Goal: Information Seeking & Learning: Check status

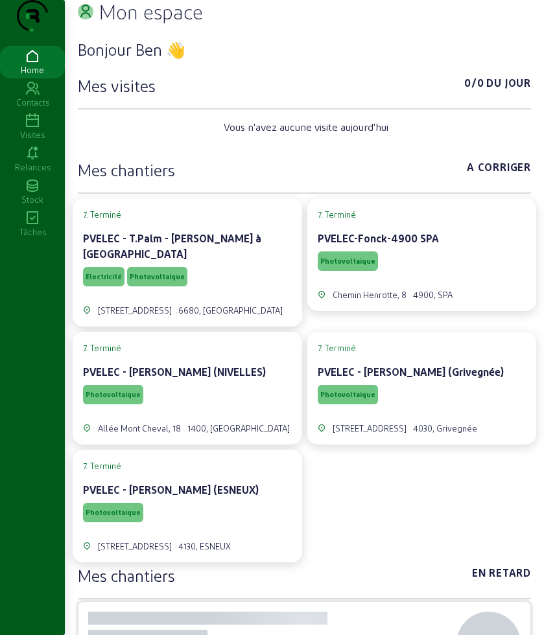
click at [27, 141] on div "Visites" at bounding box center [32, 135] width 65 height 12
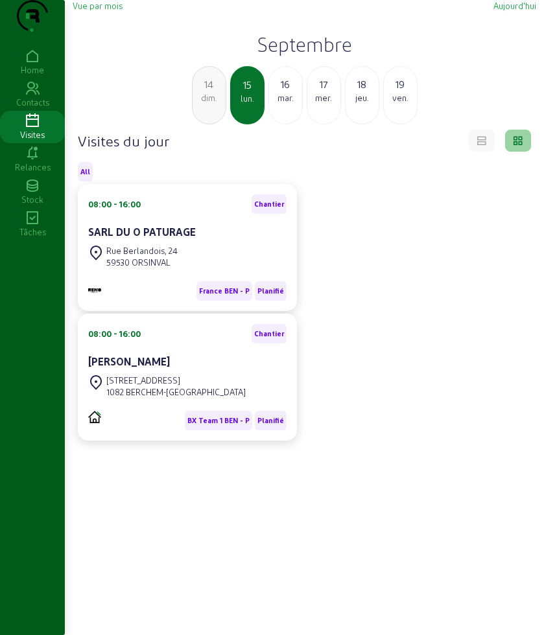
click at [209, 124] on div "14 dim." at bounding box center [209, 95] width 34 height 58
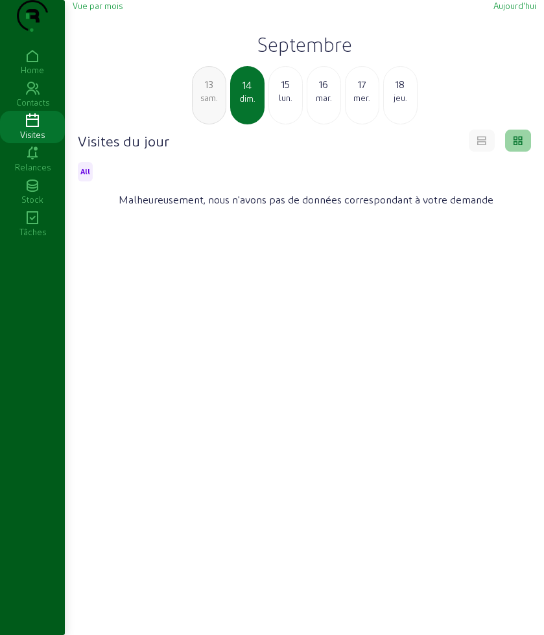
click at [315, 104] on div "mar." at bounding box center [323, 98] width 33 height 12
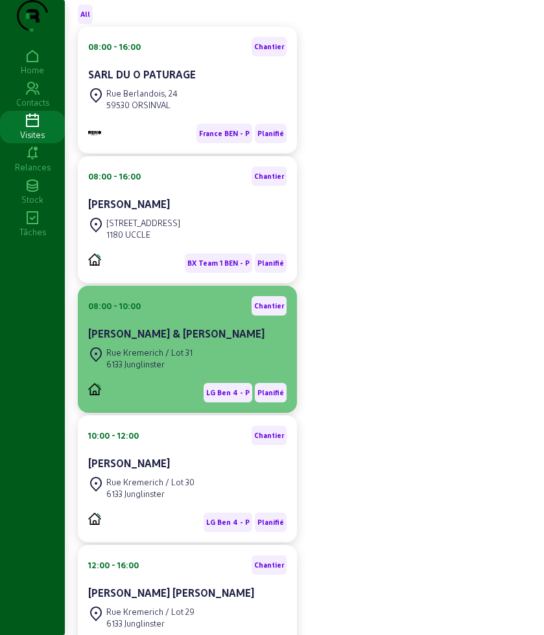
scroll to position [162, 0]
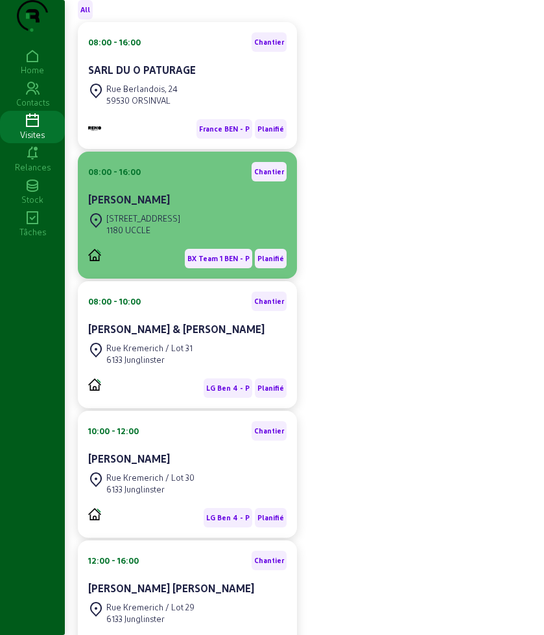
click at [180, 236] on div "1180 UCCLE" at bounding box center [143, 230] width 74 height 12
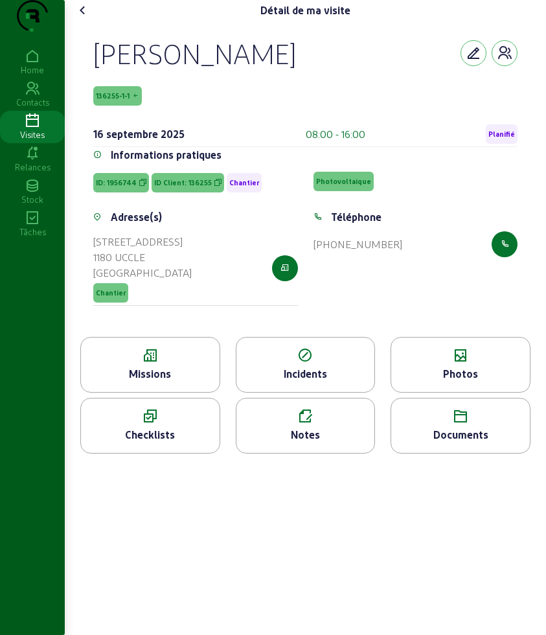
click at [143, 382] on div "Missions" at bounding box center [150, 374] width 139 height 16
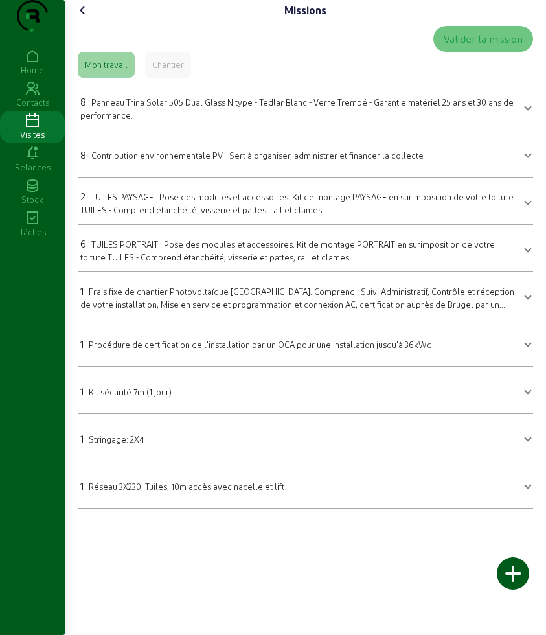
click at [91, 18] on icon at bounding box center [83, 11] width 16 height 16
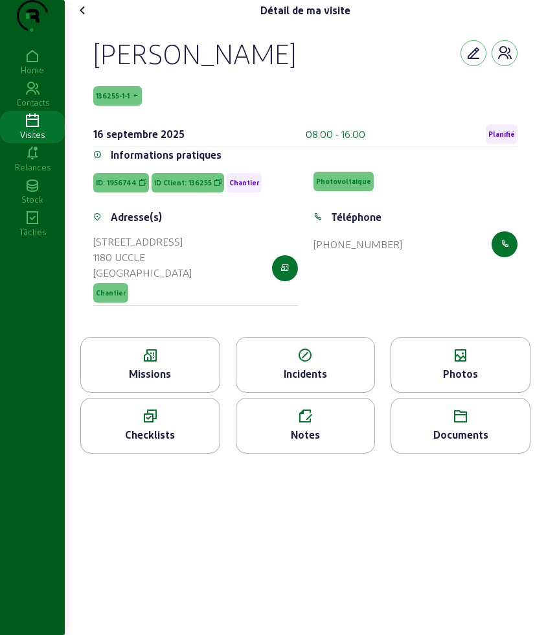
click at [459, 382] on div "Photos" at bounding box center [461, 374] width 139 height 16
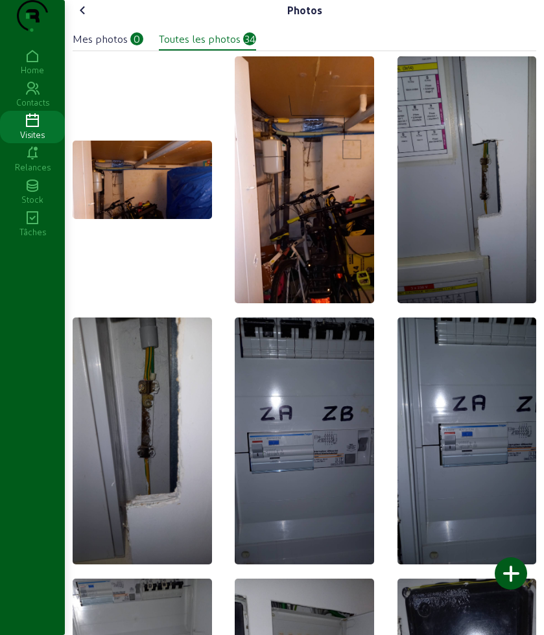
click at [88, 18] on icon at bounding box center [83, 11] width 16 height 16
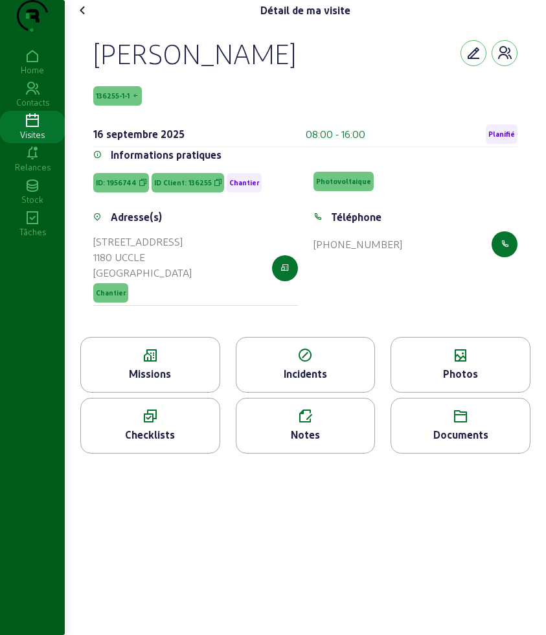
click at [88, 18] on icon at bounding box center [83, 11] width 16 height 16
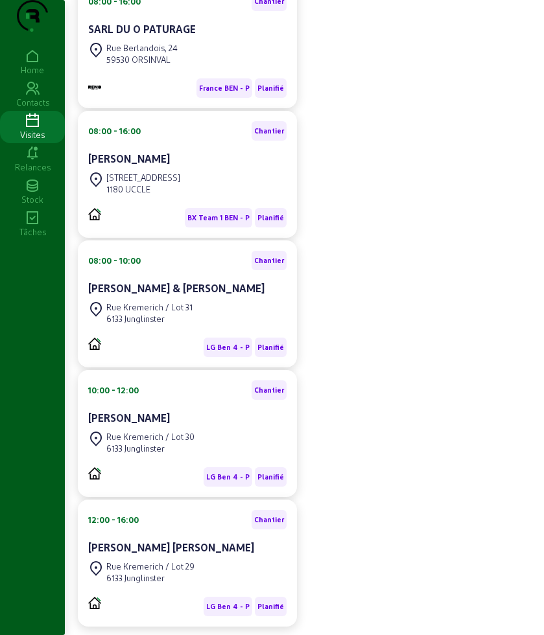
scroll to position [243, 0]
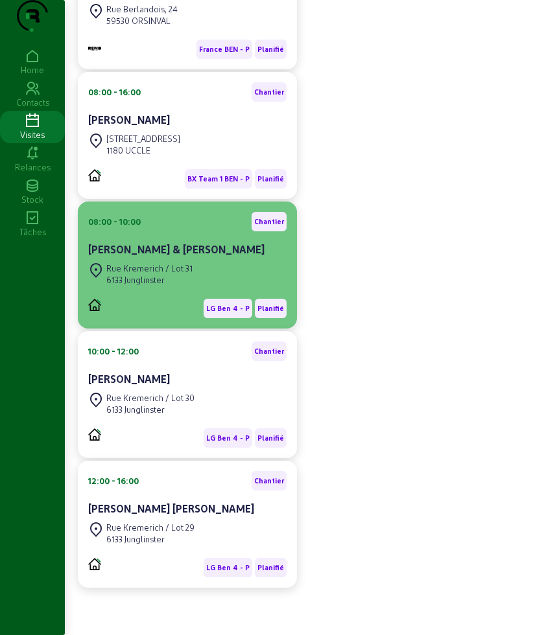
click at [174, 274] on div "Rue Kremerich / Lot 31" at bounding box center [149, 269] width 86 height 12
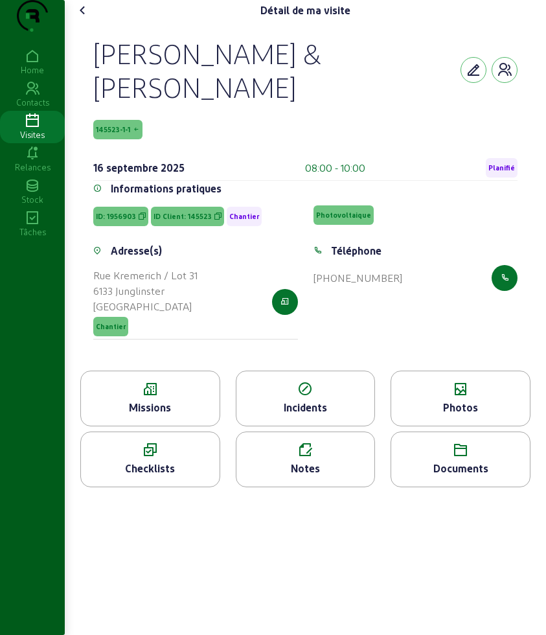
click at [139, 397] on icon at bounding box center [150, 390] width 139 height 16
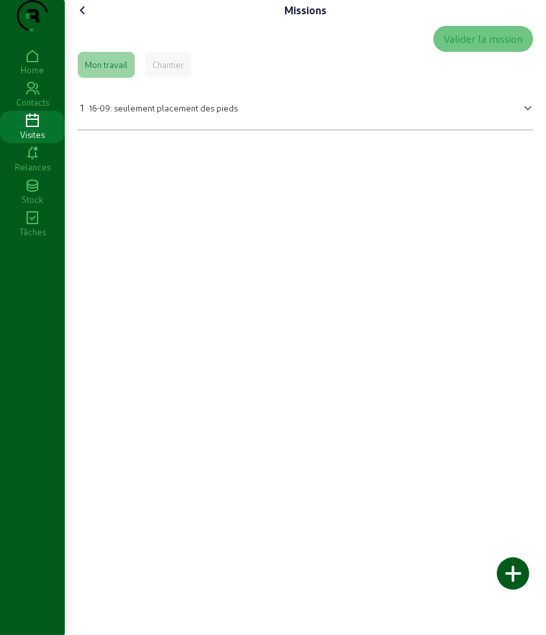
click at [179, 71] on div "Chantier" at bounding box center [168, 65] width 32 height 12
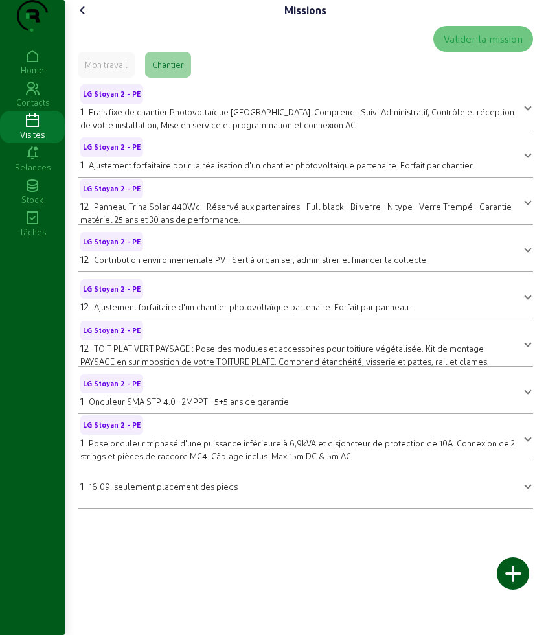
click at [111, 71] on div "Mon travail" at bounding box center [106, 65] width 43 height 12
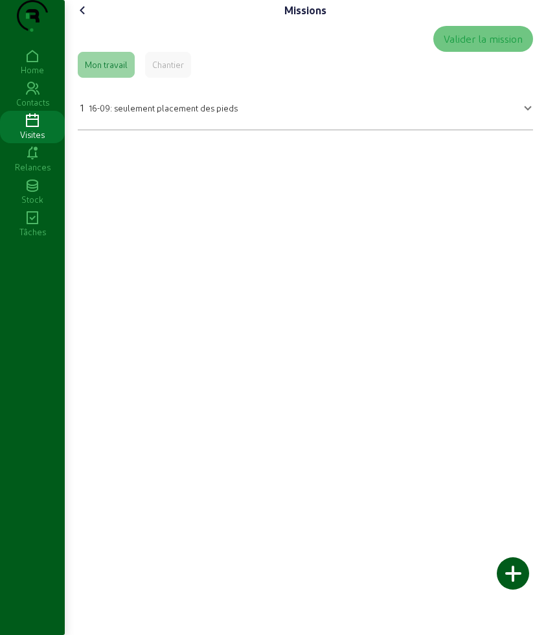
click at [85, 24] on div "Missions Valider la mission Mon travail Chantier 1 16-09: seulement placement d…" at bounding box center [306, 70] width 482 height 141
click at [85, 18] on icon at bounding box center [83, 11] width 16 height 16
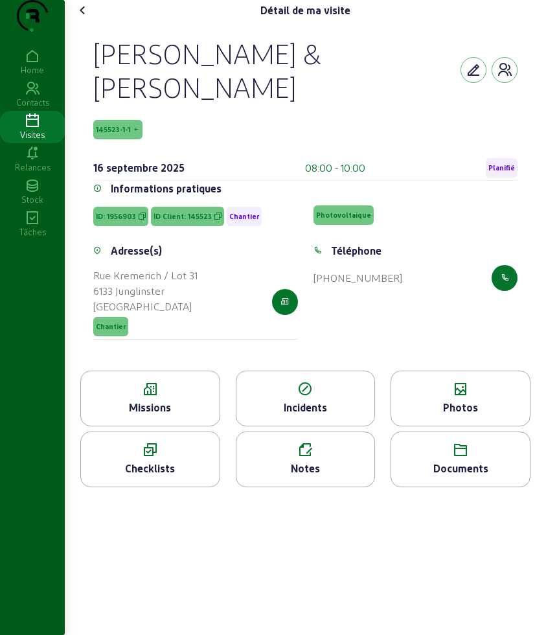
click at [478, 416] on div "Photos" at bounding box center [461, 408] width 139 height 16
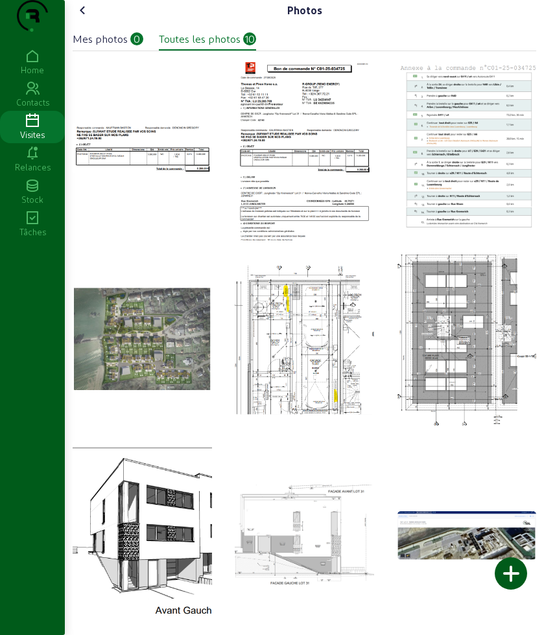
click at [89, 18] on icon at bounding box center [83, 11] width 16 height 16
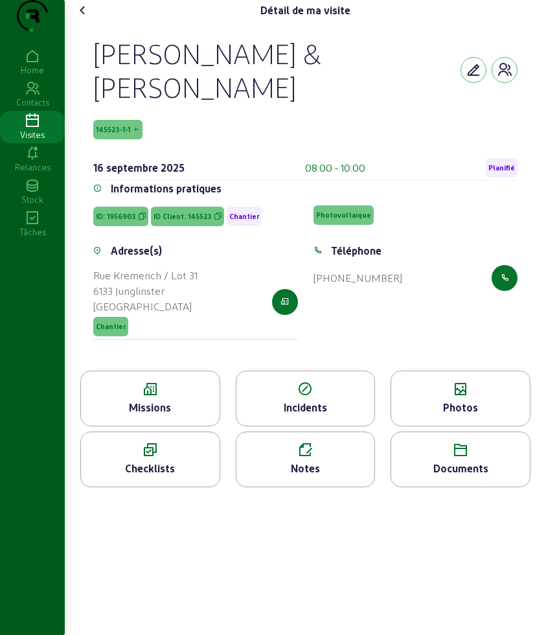
click at [89, 18] on icon at bounding box center [83, 11] width 16 height 16
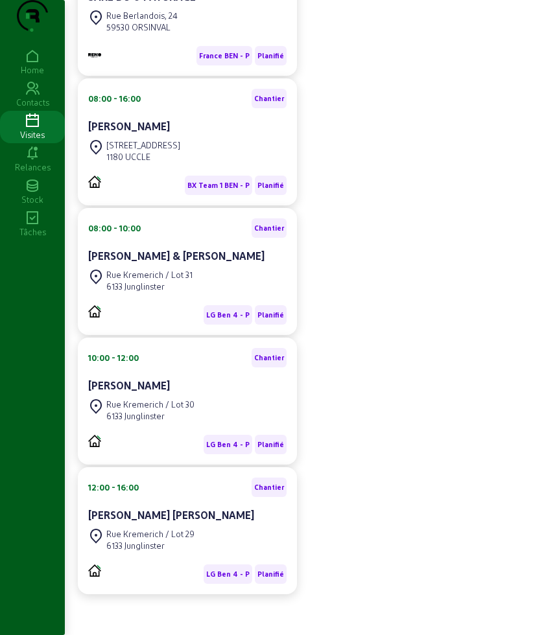
scroll to position [299, 0]
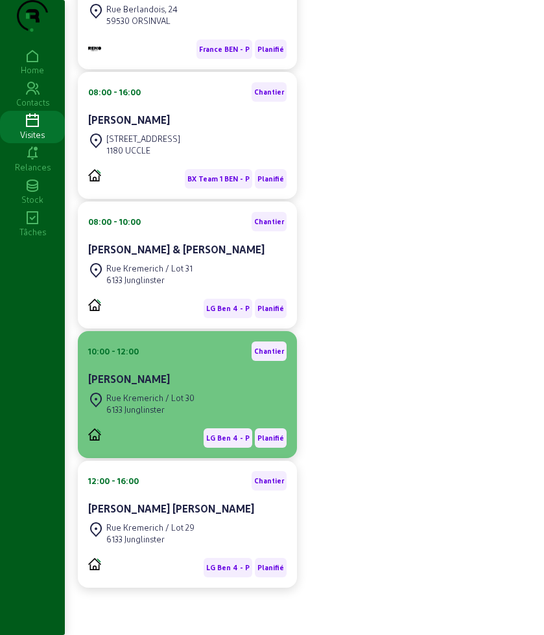
click at [209, 390] on div "Rue Kremerich / Lot 30 6133 Junglinster" at bounding box center [187, 404] width 198 height 29
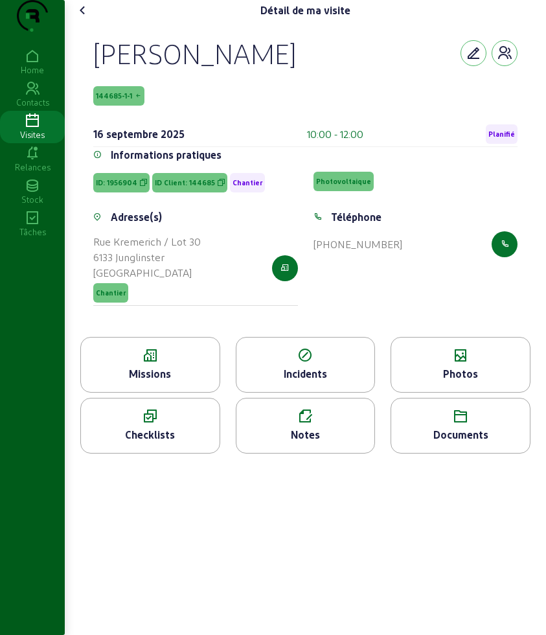
click at [173, 364] on icon at bounding box center [150, 356] width 139 height 16
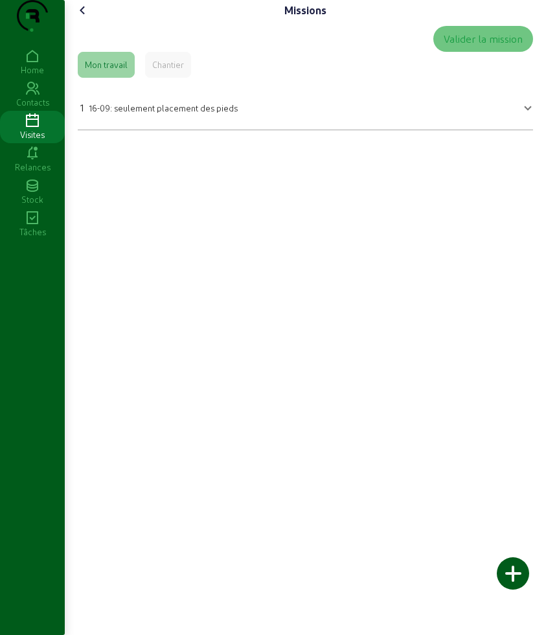
click at [82, 18] on icon at bounding box center [83, 11] width 16 height 16
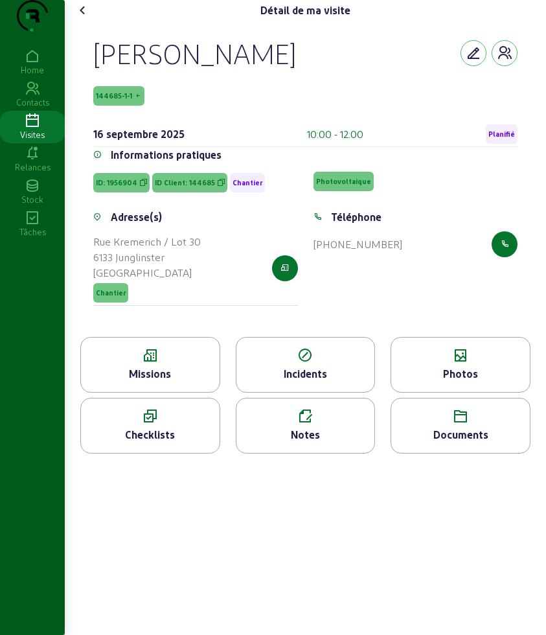
click at [471, 365] on div "Photos" at bounding box center [461, 365] width 140 height 56
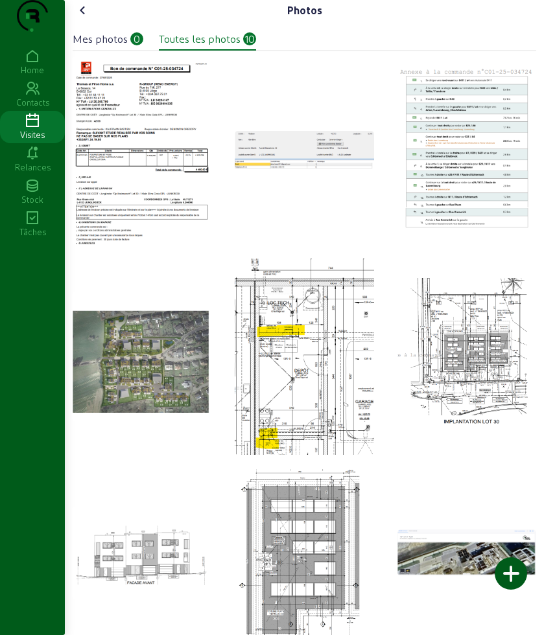
click at [88, 21] on cam-font-icon at bounding box center [83, 10] width 21 height 21
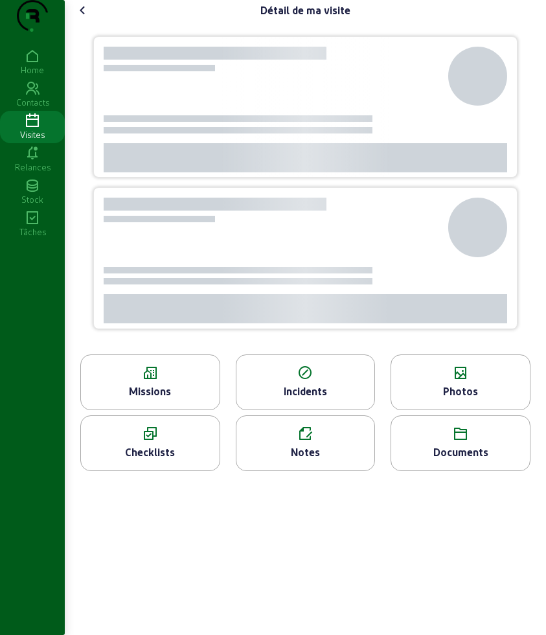
click at [84, 18] on icon at bounding box center [83, 11] width 16 height 16
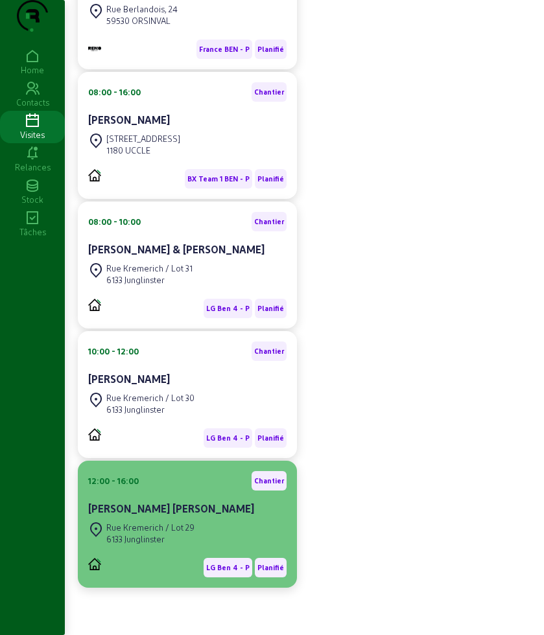
scroll to position [299, 0]
click at [126, 512] on div "[PERSON_NAME] [PERSON_NAME]" at bounding box center [187, 509] width 198 height 16
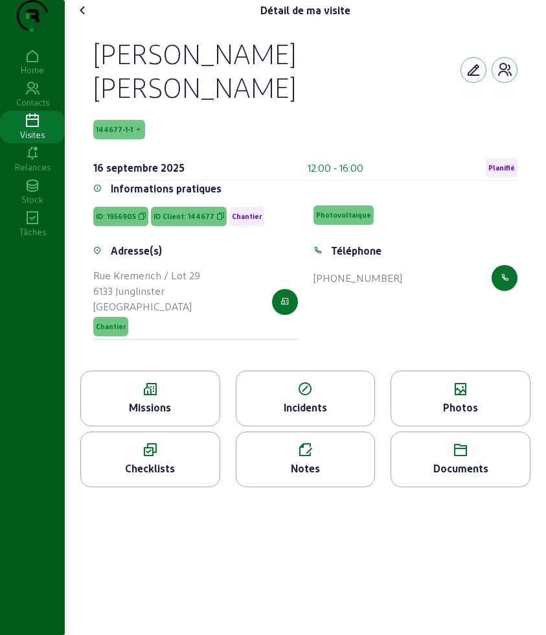
click at [145, 425] on div "Missions" at bounding box center [150, 399] width 140 height 56
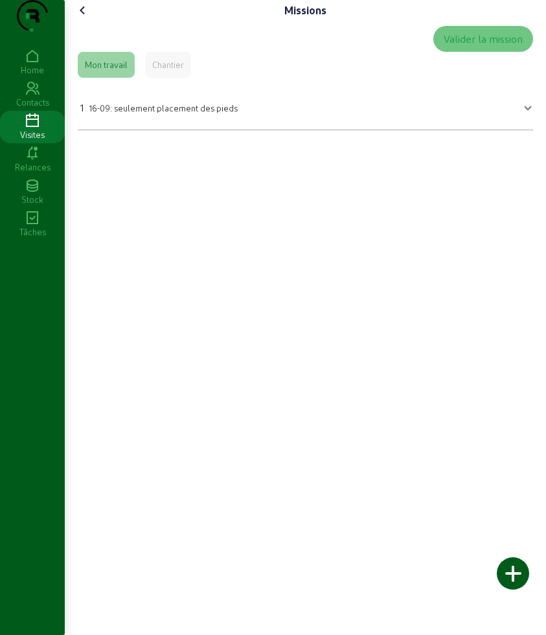
click at [87, 21] on cam-font-icon at bounding box center [83, 10] width 21 height 21
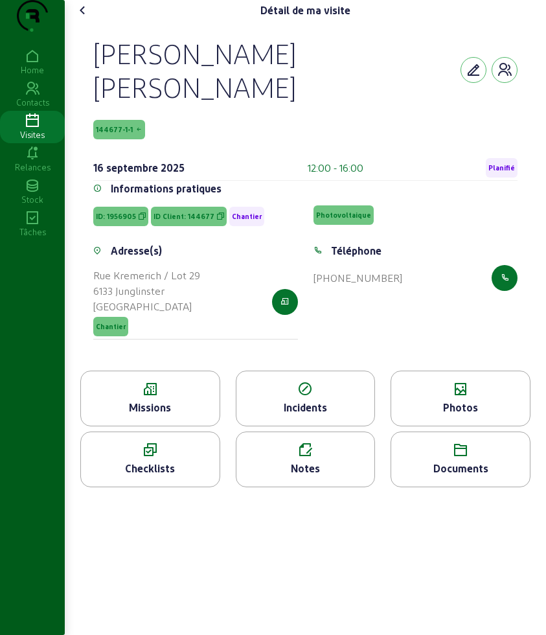
click at [461, 397] on icon at bounding box center [461, 390] width 139 height 16
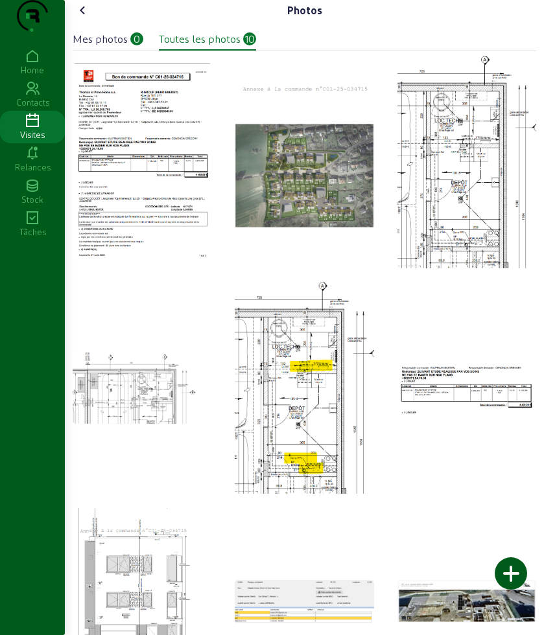
click at [104, 21] on div "Photos" at bounding box center [304, 10] width 463 height 21
click at [93, 21] on cam-font-icon at bounding box center [83, 10] width 21 height 21
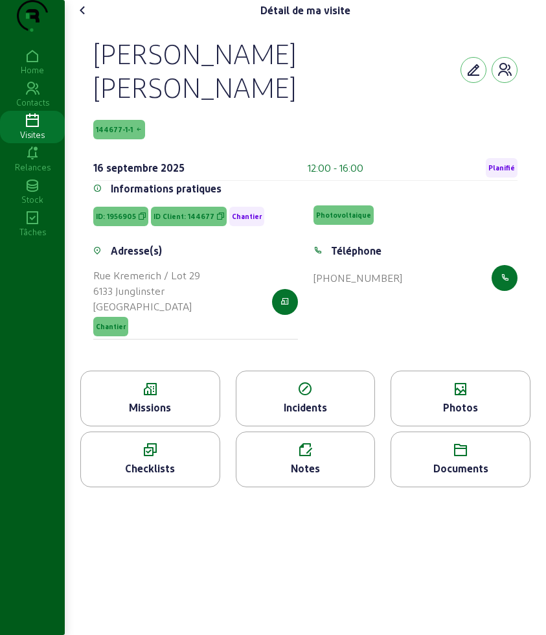
click at [93, 21] on cam-font-icon at bounding box center [83, 10] width 21 height 21
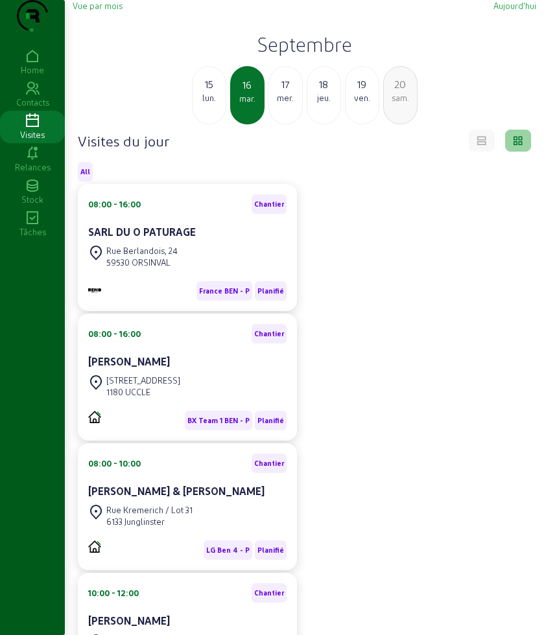
click at [204, 124] on div "15 lun." at bounding box center [209, 95] width 34 height 58
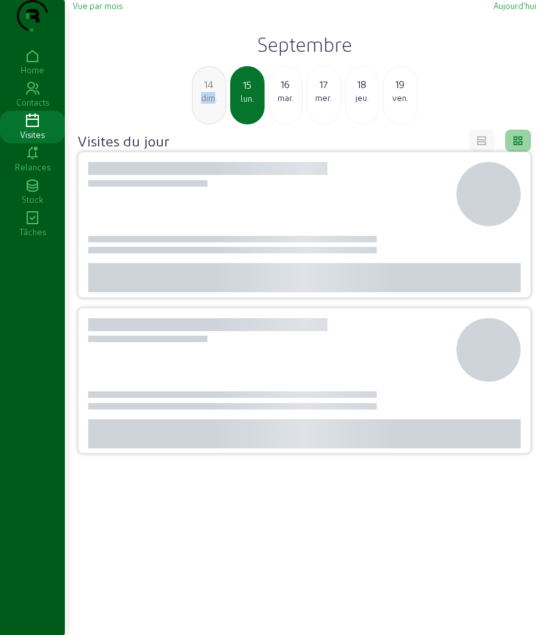
click at [204, 124] on div "14 dim." at bounding box center [209, 95] width 34 height 58
click at [204, 124] on div "13 sam." at bounding box center [209, 95] width 34 height 58
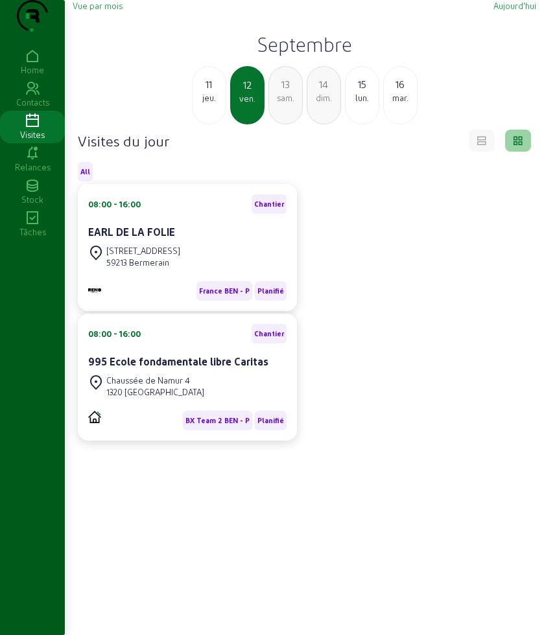
click at [215, 124] on div "11 jeu." at bounding box center [209, 95] width 34 height 58
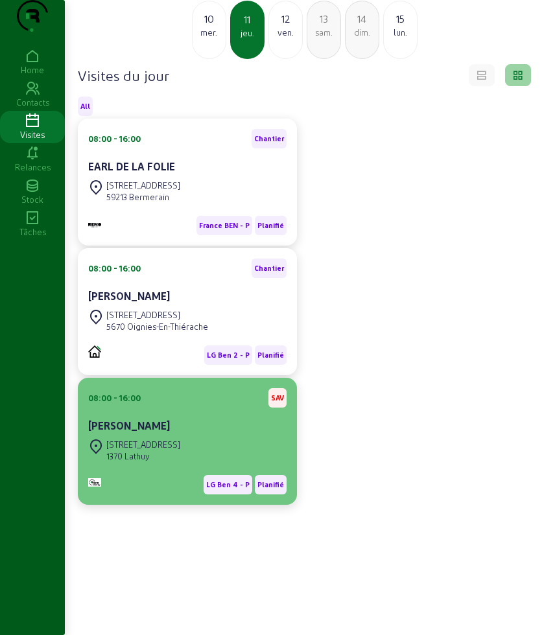
scroll to position [91, 0]
click at [180, 455] on div "1370 Lathuy" at bounding box center [143, 457] width 74 height 12
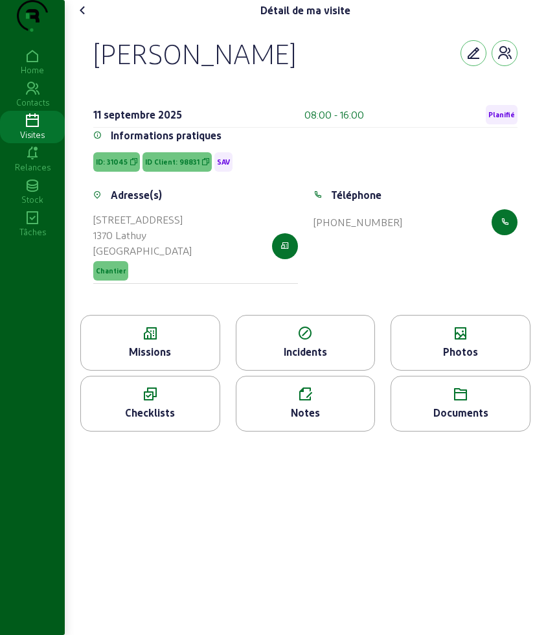
click at [173, 360] on div "Missions" at bounding box center [150, 352] width 139 height 16
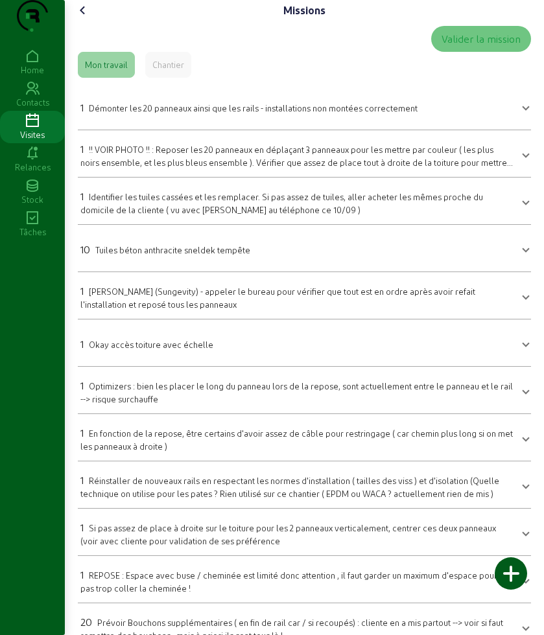
click at [89, 18] on icon at bounding box center [83, 11] width 16 height 16
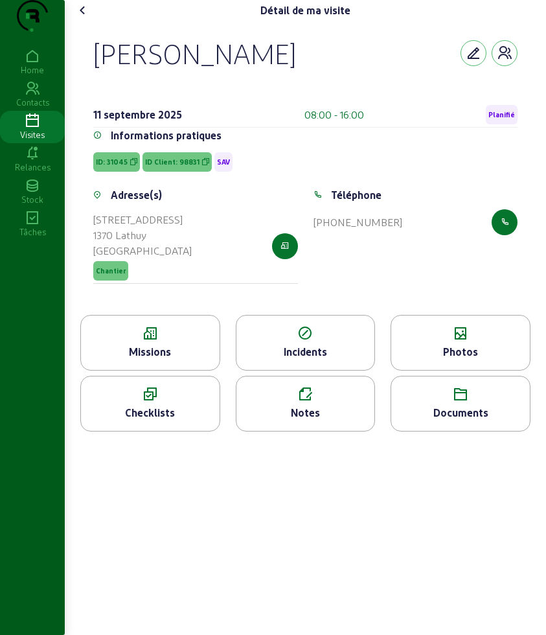
click at [89, 18] on icon at bounding box center [83, 11] width 16 height 16
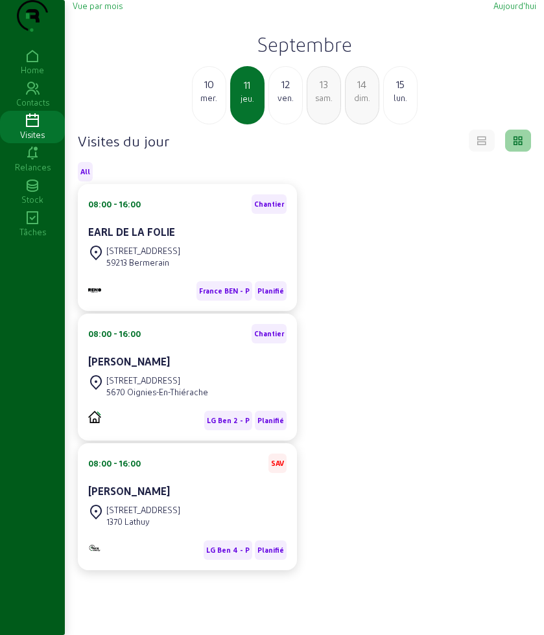
click at [208, 104] on div "mer." at bounding box center [209, 98] width 33 height 12
click at [174, 386] on div "[GEOGRAPHIC_DATA], 26" at bounding box center [152, 381] width 93 height 12
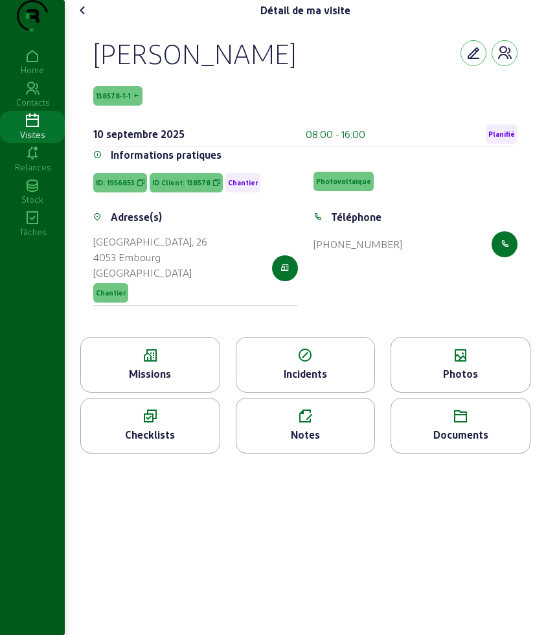
click at [169, 364] on icon at bounding box center [150, 356] width 139 height 16
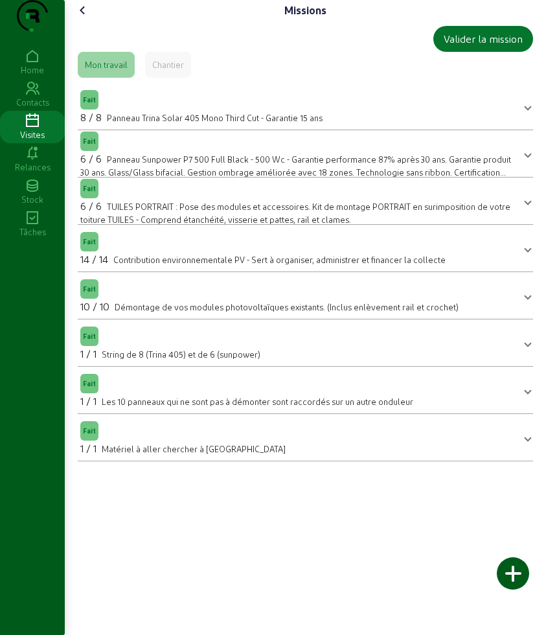
click at [91, 18] on icon at bounding box center [83, 11] width 16 height 16
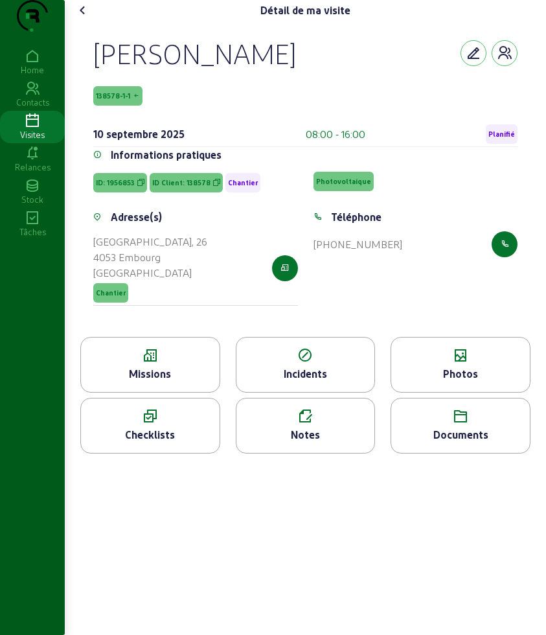
click at [91, 18] on icon at bounding box center [83, 11] width 16 height 16
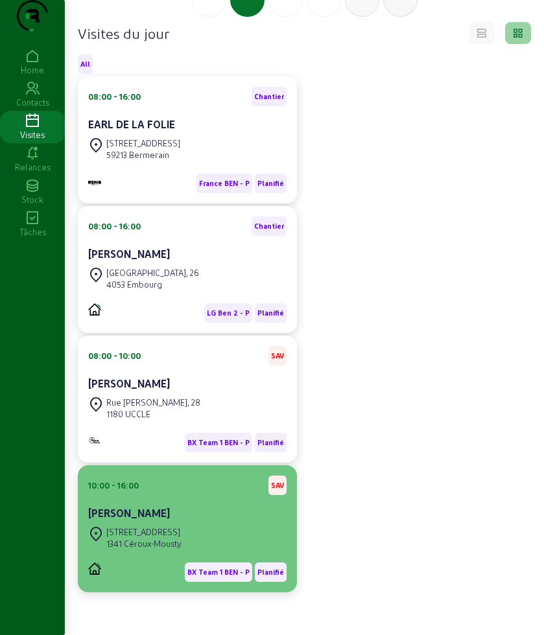
scroll to position [138, 0]
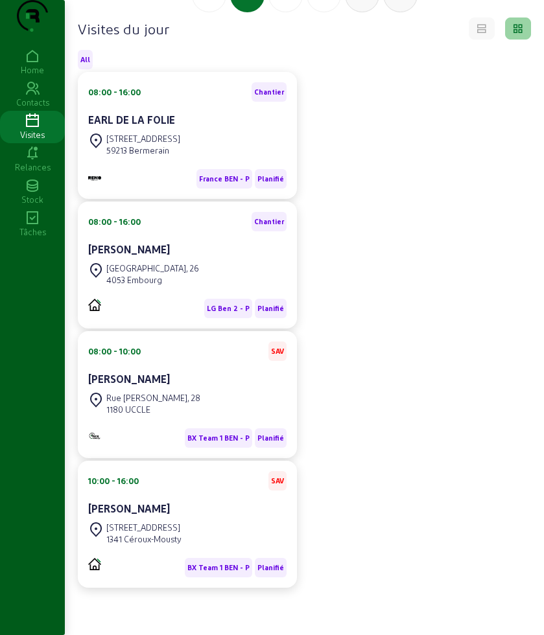
click at [190, 400] on div "Rue [PERSON_NAME], 28" at bounding box center [153, 398] width 94 height 12
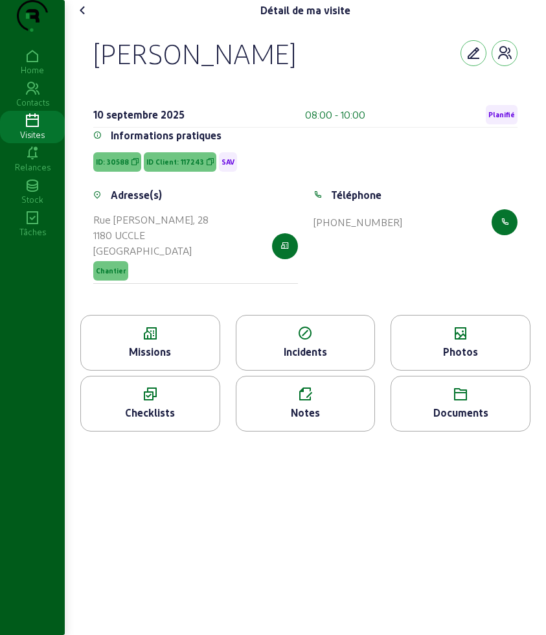
click at [154, 360] on div "Missions" at bounding box center [150, 352] width 139 height 16
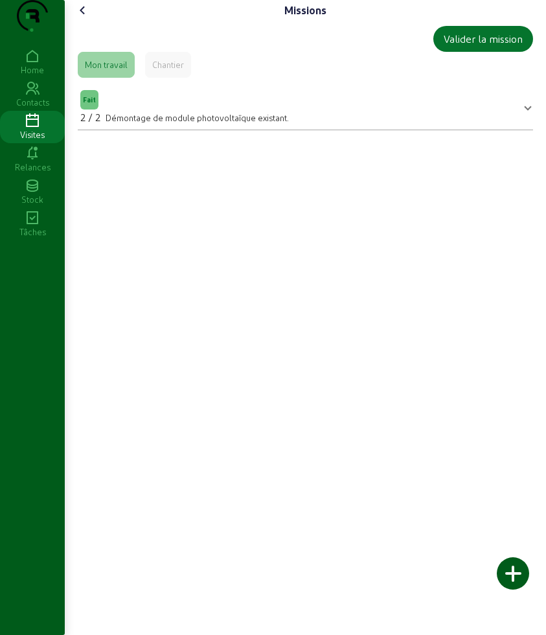
click at [84, 18] on icon at bounding box center [83, 11] width 16 height 16
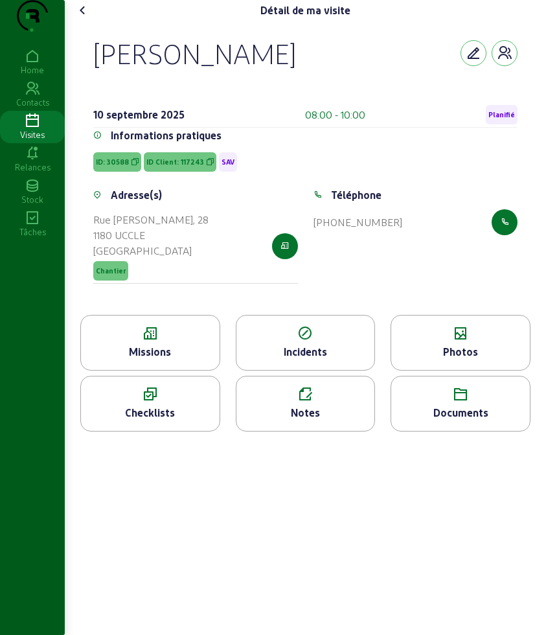
click at [84, 18] on icon at bounding box center [83, 11] width 16 height 16
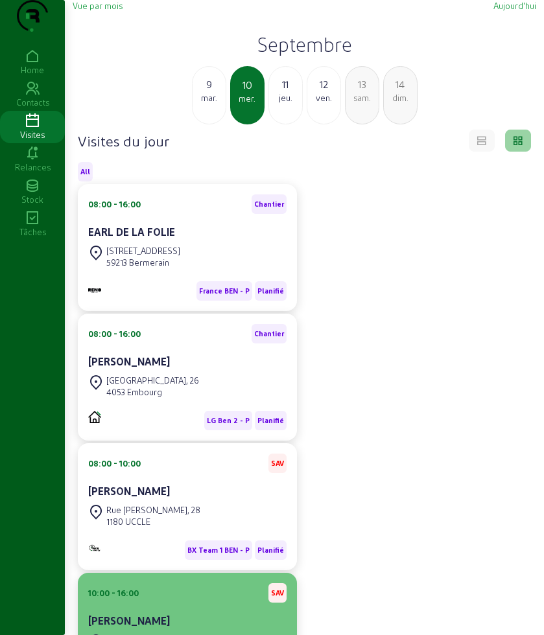
click at [176, 629] on div "10:00 - 16:00 SAV [PERSON_NAME]" at bounding box center [187, 607] width 198 height 48
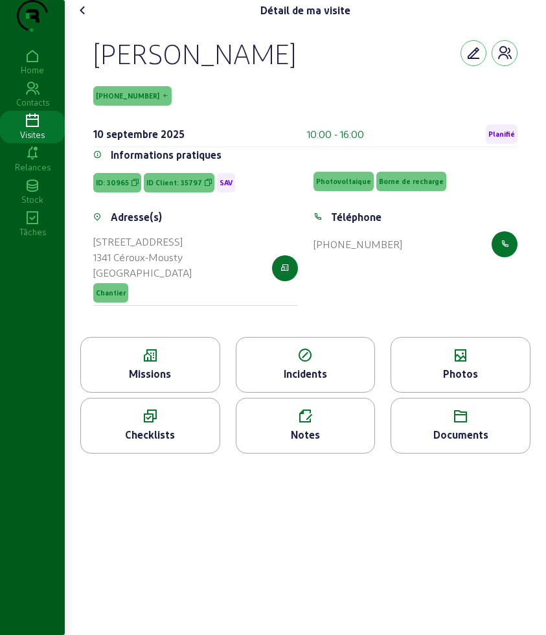
click at [457, 364] on icon at bounding box center [461, 356] width 139 height 16
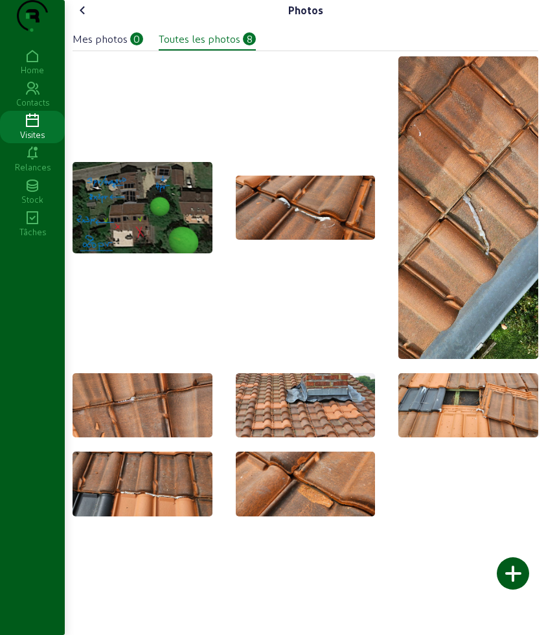
click at [87, 18] on icon at bounding box center [83, 11] width 16 height 16
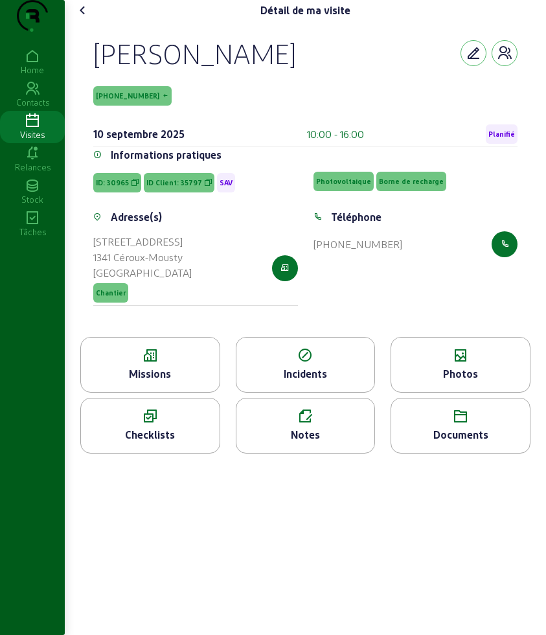
click at [130, 382] on div "Missions" at bounding box center [150, 374] width 139 height 16
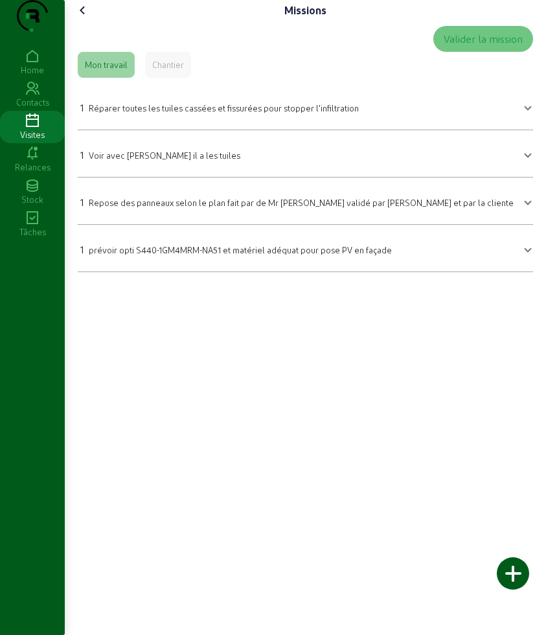
click at [86, 18] on icon at bounding box center [83, 11] width 16 height 16
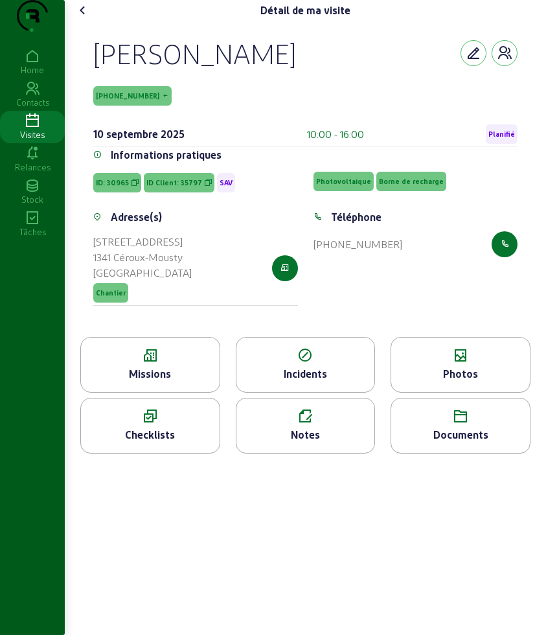
click at [86, 18] on icon at bounding box center [83, 11] width 16 height 16
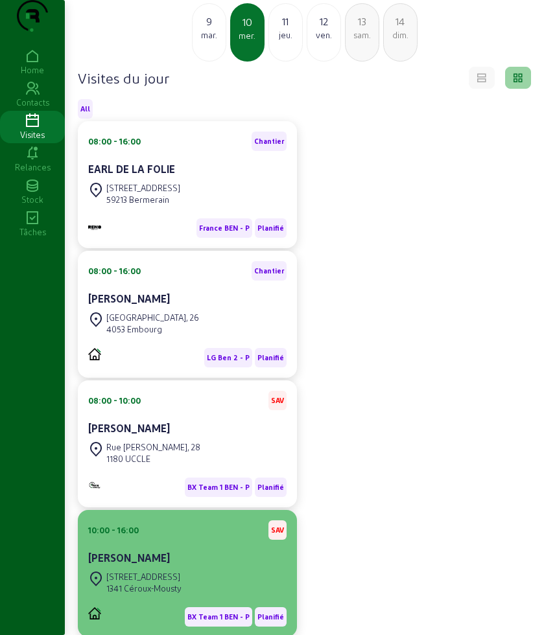
scroll to position [138, 0]
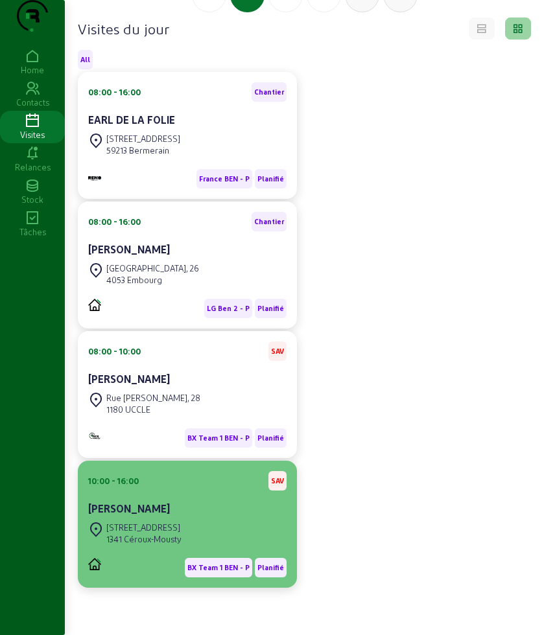
click at [207, 519] on div "Rue Nicaise, [STREET_ADDRESS]" at bounding box center [187, 533] width 198 height 29
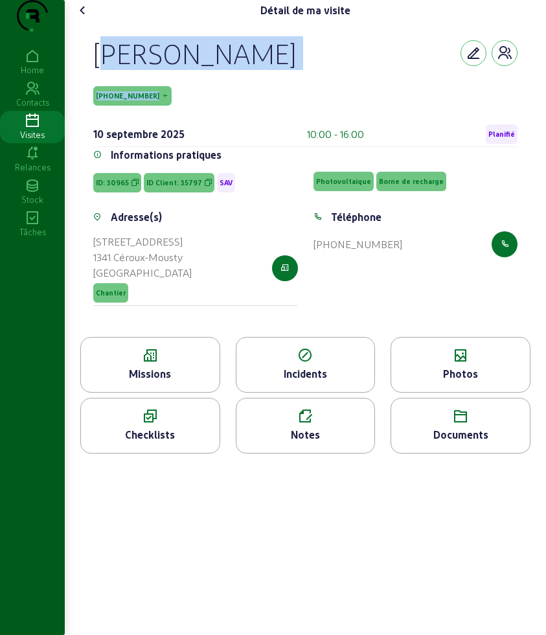
drag, startPoint x: 96, startPoint y: 79, endPoint x: 303, endPoint y: 100, distance: 208.5
click at [303, 100] on div "[PERSON_NAME] [PHONE_NUMBER] [DATE] 10:00 - 16:00 Planifié" at bounding box center [305, 91] width 425 height 111
click at [82, 18] on icon at bounding box center [83, 11] width 16 height 16
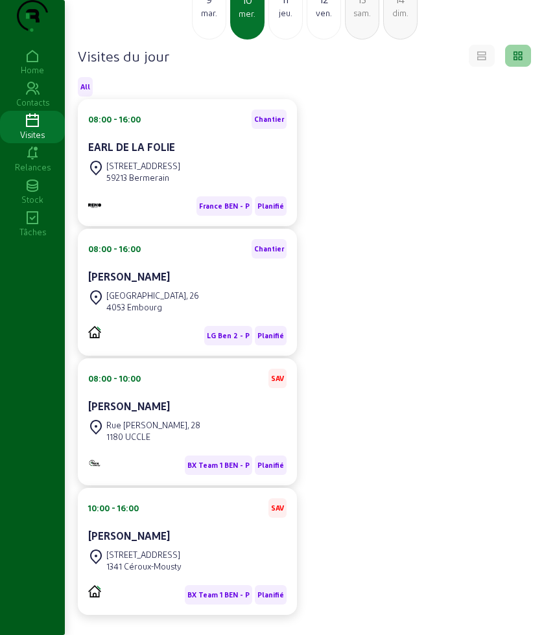
scroll to position [57, 0]
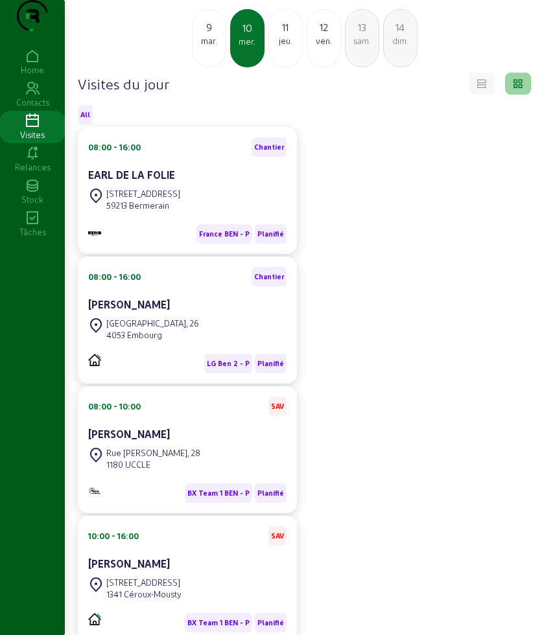
click at [290, 47] on div "jeu." at bounding box center [285, 41] width 33 height 12
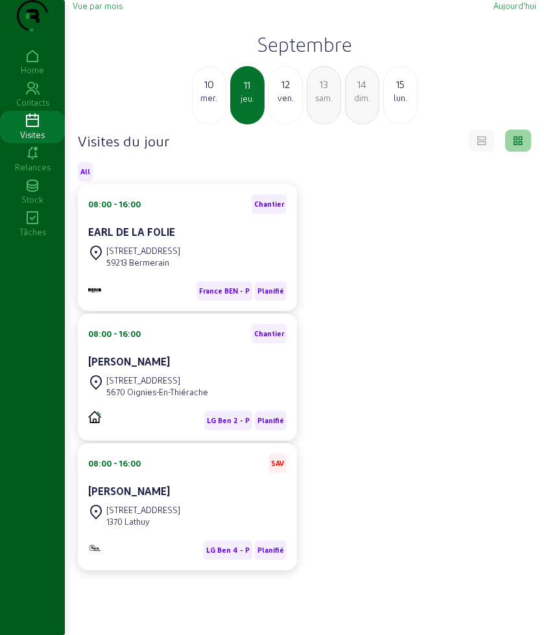
click at [187, 386] on div "[STREET_ADDRESS]" at bounding box center [157, 381] width 102 height 12
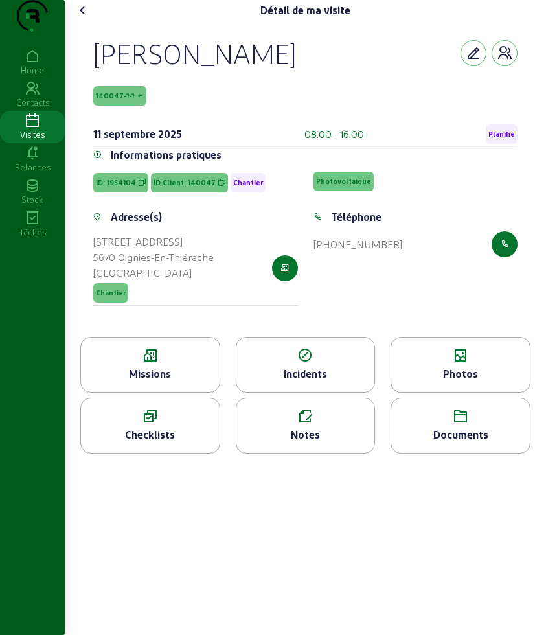
drag, startPoint x: 99, startPoint y: 75, endPoint x: 325, endPoint y: 92, distance: 226.9
click at [325, 70] on div "[PERSON_NAME]" at bounding box center [305, 53] width 425 height 34
copy div "[PERSON_NAME]"
click at [169, 364] on icon at bounding box center [150, 356] width 139 height 16
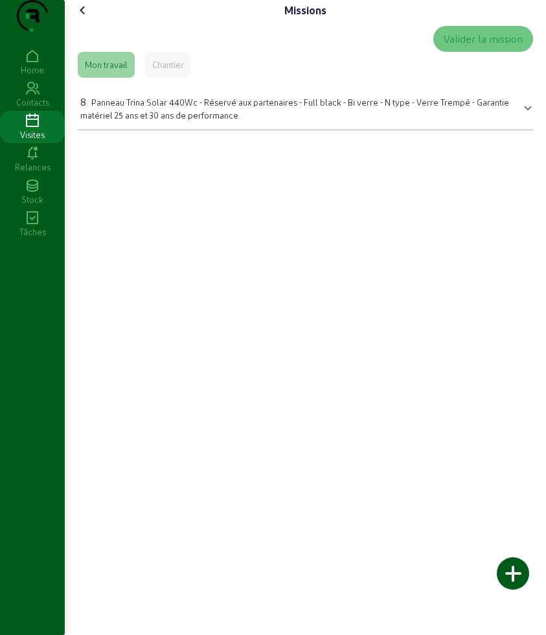
click at [189, 120] on span "Panneau Trina Solar 440Wc - Réservé aux partenaires - Full black - Bi verre - N…" at bounding box center [294, 108] width 429 height 23
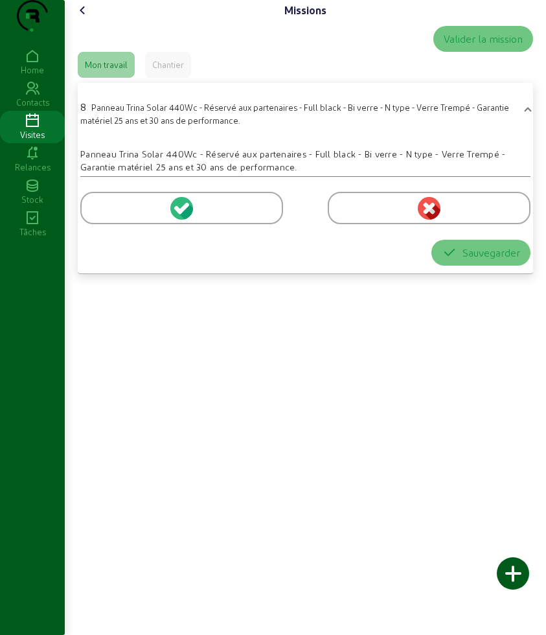
click at [108, 224] on div at bounding box center [181, 208] width 203 height 32
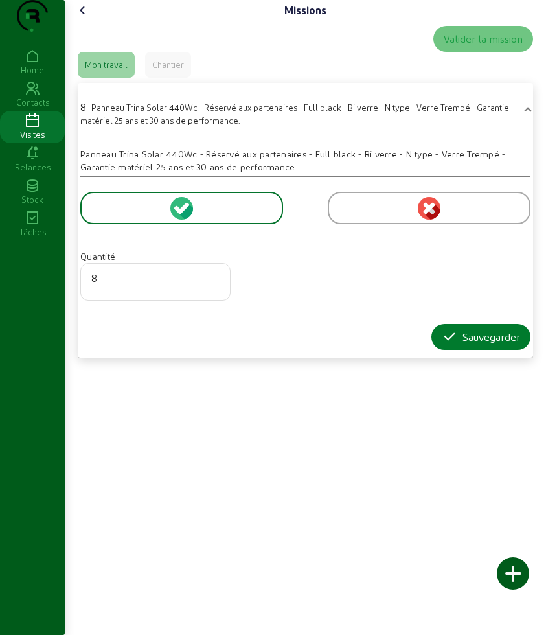
click at [460, 345] on div "Sauvegarder" at bounding box center [481, 337] width 78 height 16
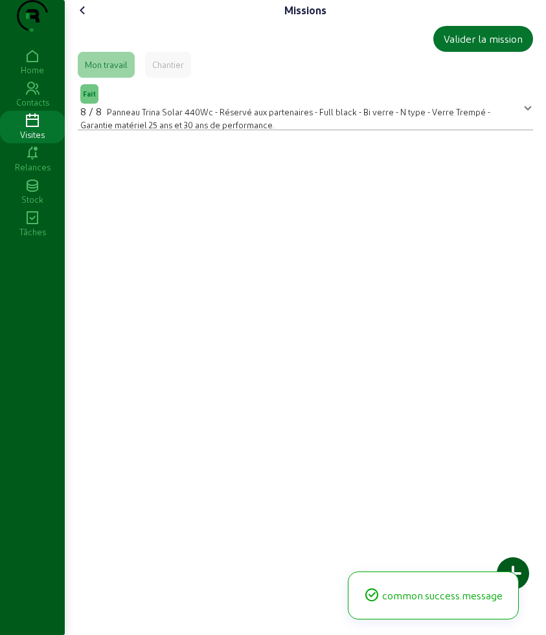
click at [83, 18] on icon at bounding box center [83, 11] width 16 height 16
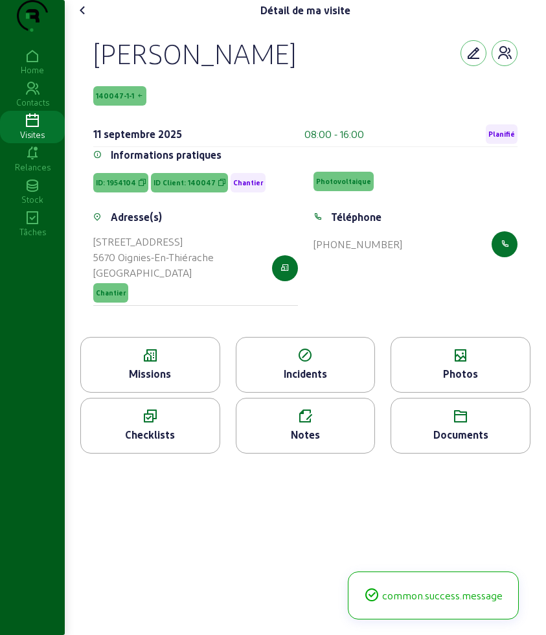
click at [440, 364] on icon at bounding box center [461, 356] width 139 height 16
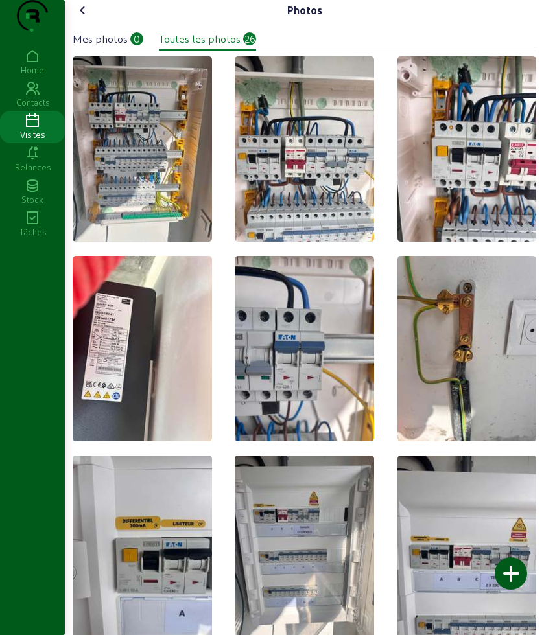
click at [502, 575] on div at bounding box center [511, 573] width 32 height 32
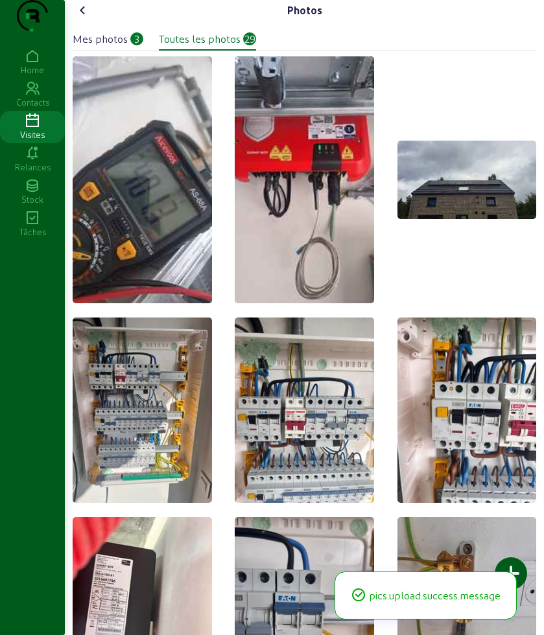
click at [91, 18] on icon at bounding box center [83, 11] width 16 height 16
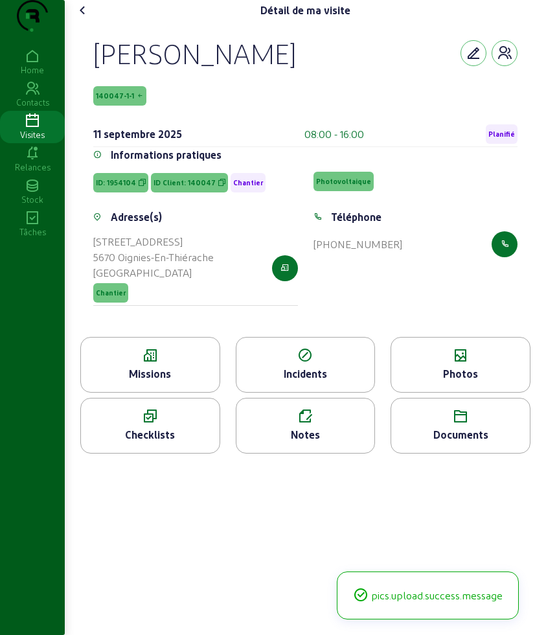
click at [91, 18] on icon at bounding box center [83, 11] width 16 height 16
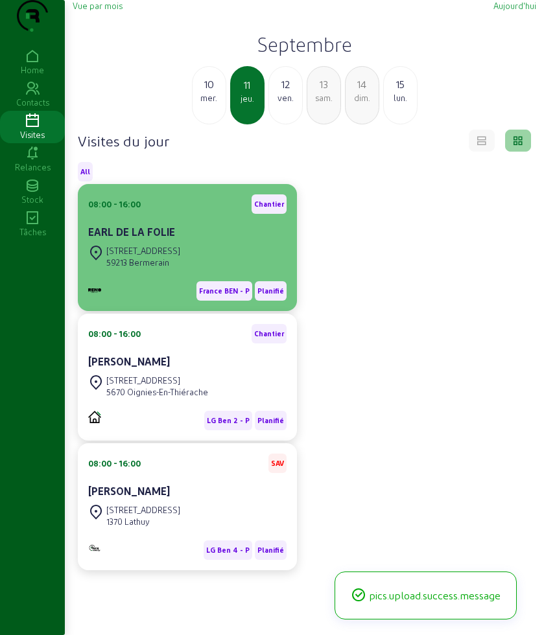
scroll to position [91, 0]
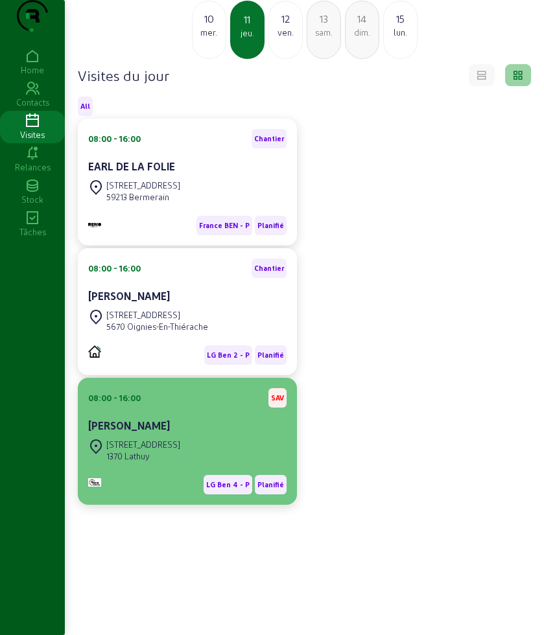
click at [225, 427] on div "[PERSON_NAME]" at bounding box center [187, 426] width 198 height 16
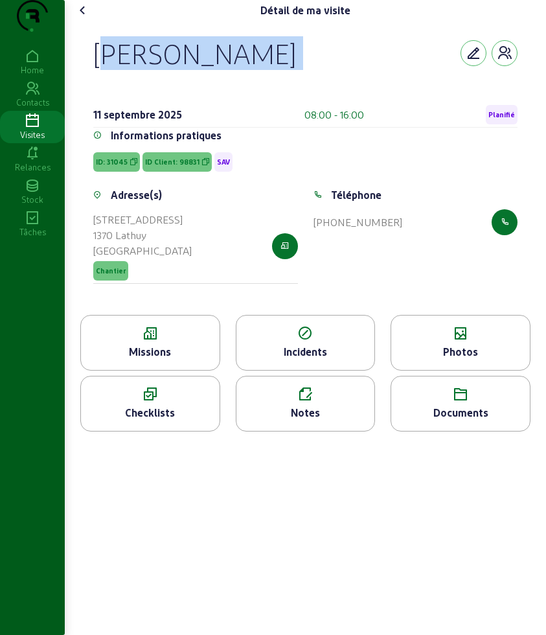
drag, startPoint x: 100, startPoint y: 79, endPoint x: 347, endPoint y: 109, distance: 248.8
click at [347, 109] on div "[PERSON_NAME] [DATE] 08:00 - 16:00 Planifié" at bounding box center [305, 81] width 425 height 91
copy div "[PERSON_NAME]"
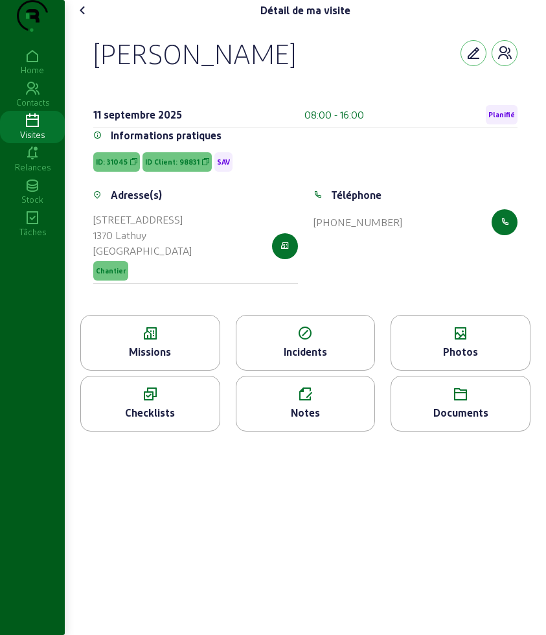
click at [143, 342] on icon at bounding box center [150, 334] width 139 height 16
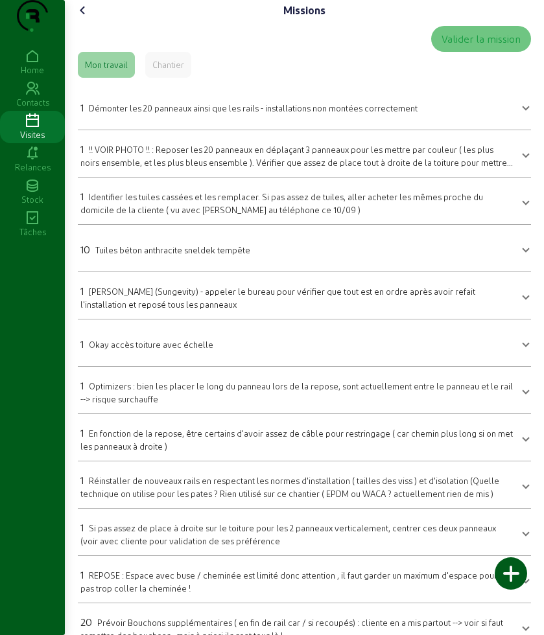
click at [89, 18] on icon at bounding box center [83, 11] width 16 height 16
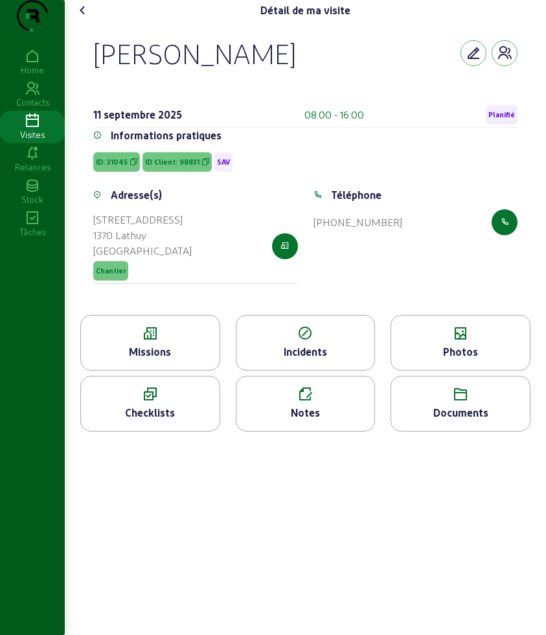
click at [484, 371] on div "Photos" at bounding box center [461, 343] width 140 height 56
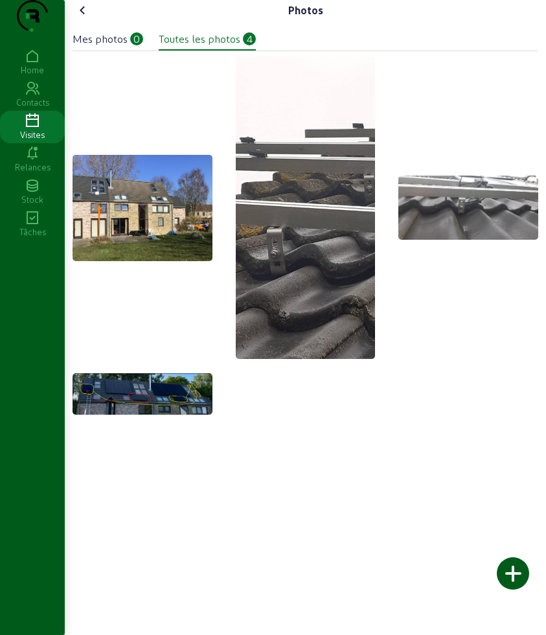
click at [97, 21] on div "Photos" at bounding box center [306, 10] width 466 height 21
click at [88, 18] on icon at bounding box center [83, 11] width 16 height 16
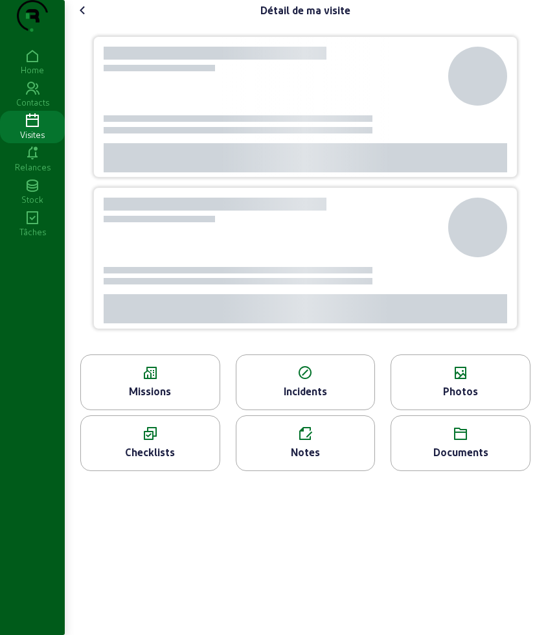
click at [128, 399] on div "Missions" at bounding box center [150, 392] width 139 height 16
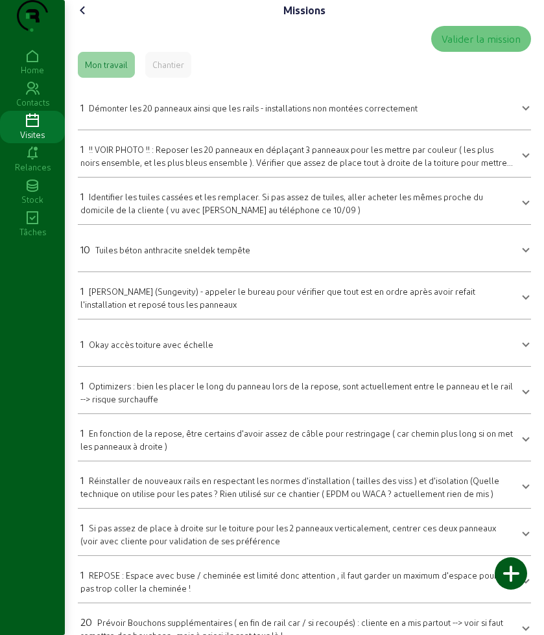
click at [227, 124] on mat-expansion-panel-header "1 Démonter les 20 panneaux ainsi que les rails - installations non montées corr…" at bounding box center [304, 106] width 453 height 36
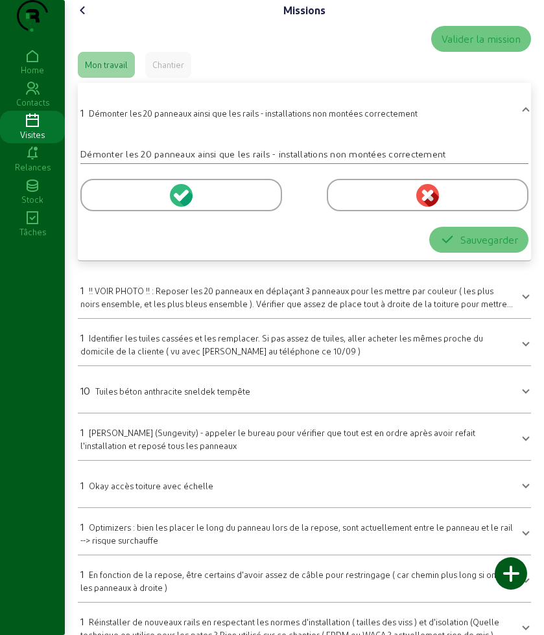
click at [152, 211] on div at bounding box center [181, 195] width 202 height 32
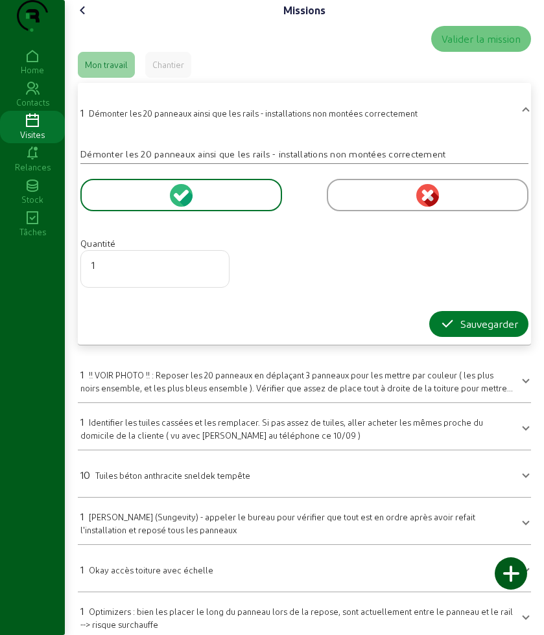
click at [460, 332] on div "Sauvegarder" at bounding box center [479, 324] width 78 height 16
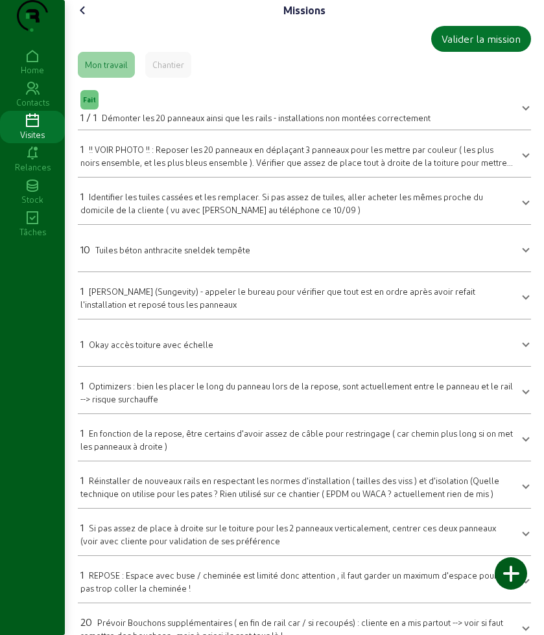
click at [204, 216] on div "1 Identifier les tuiles cassées et les remplacer. Si pas assez de tuiles, aller…" at bounding box center [296, 202] width 432 height 27
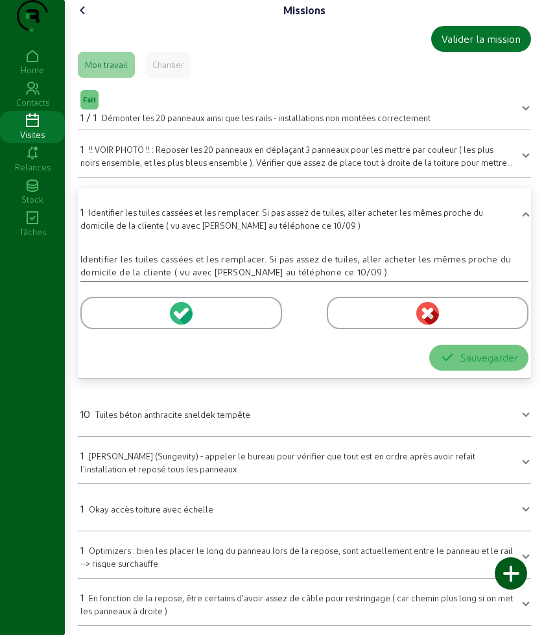
click at [134, 329] on div at bounding box center [181, 313] width 202 height 32
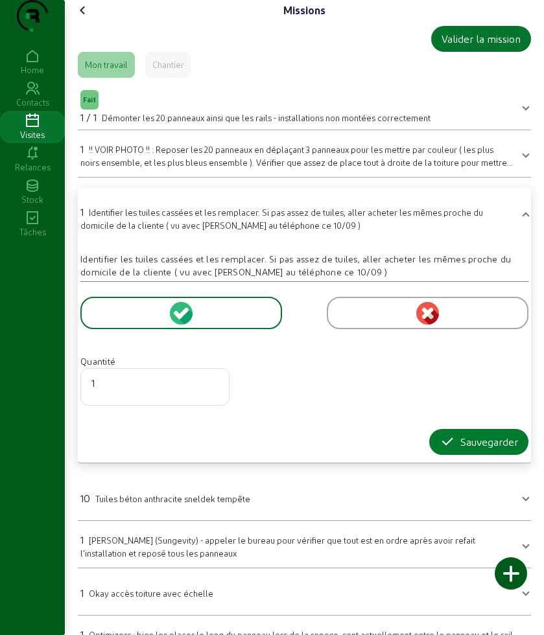
click at [452, 450] on div "Sauvegarder" at bounding box center [479, 442] width 78 height 16
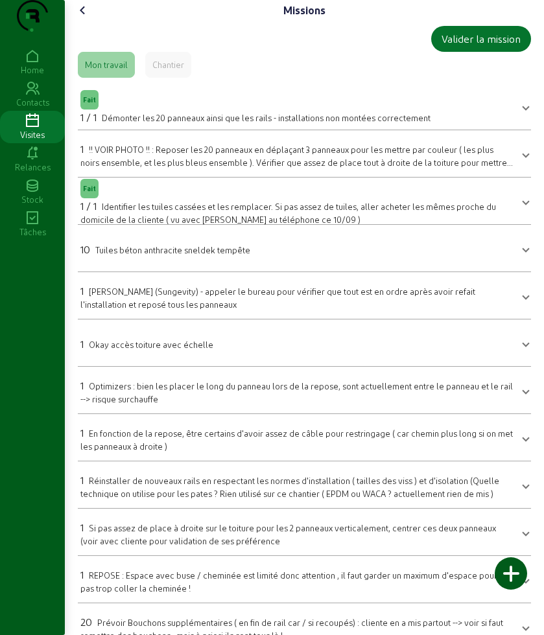
click at [86, 18] on icon at bounding box center [83, 11] width 16 height 16
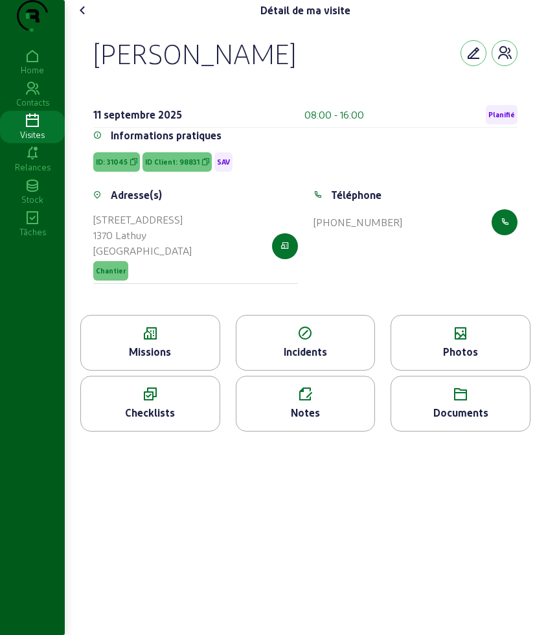
click at [458, 360] on div "Photos" at bounding box center [461, 352] width 139 height 16
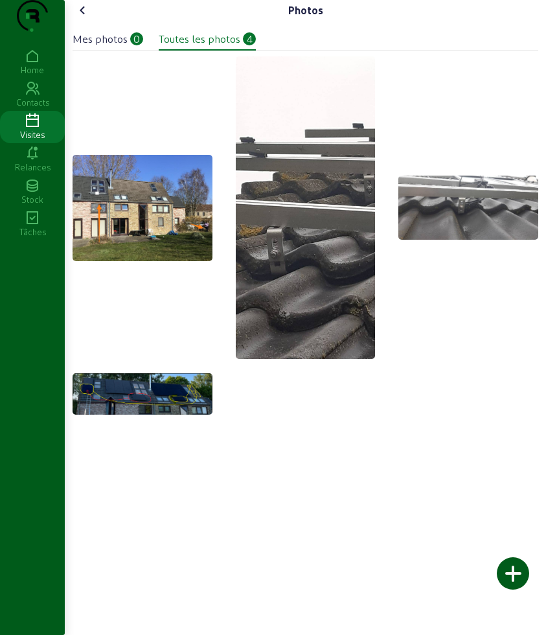
click at [128, 415] on img at bounding box center [143, 393] width 140 height 41
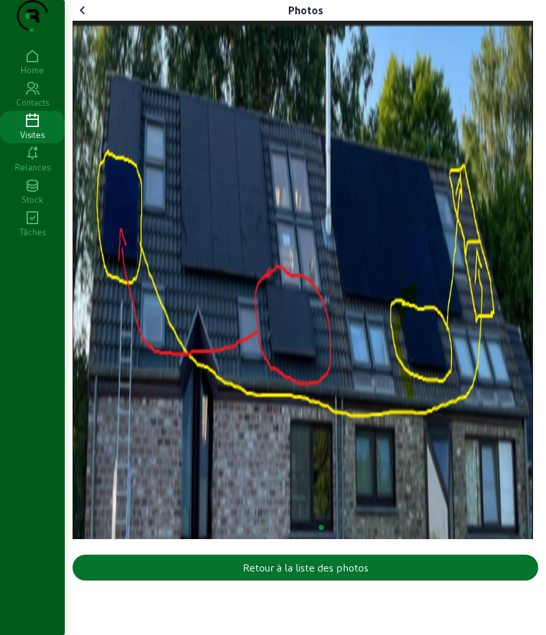
click at [88, 18] on icon at bounding box center [83, 11] width 16 height 16
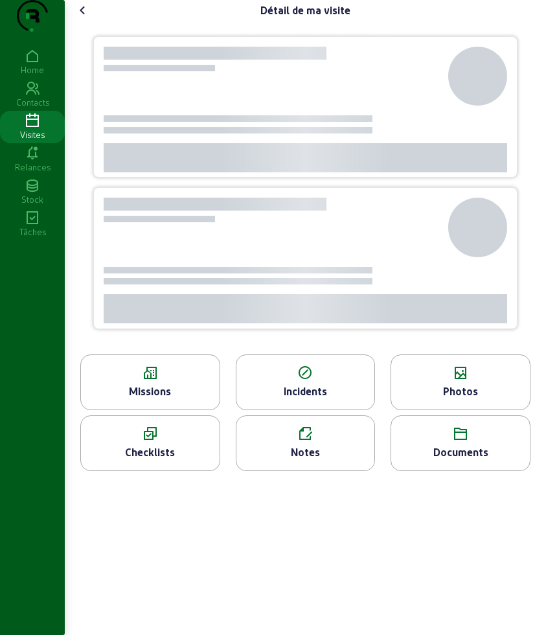
click at [159, 381] on icon at bounding box center [150, 374] width 139 height 16
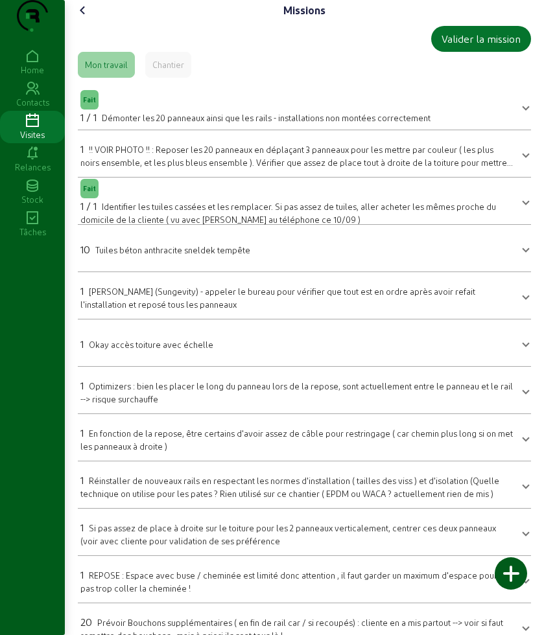
click at [211, 169] on div "1 !! VOIR PHOTO !! : Reposer les 20 panneaux en déplaçant 3 panneaux pour les m…" at bounding box center [296, 154] width 432 height 27
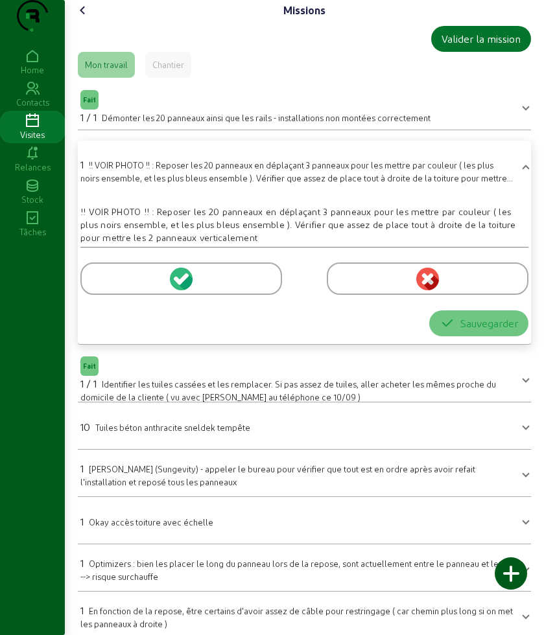
drag, startPoint x: 140, startPoint y: 311, endPoint x: 147, endPoint y: 316, distance: 8.8
click at [139, 295] on div at bounding box center [181, 279] width 202 height 32
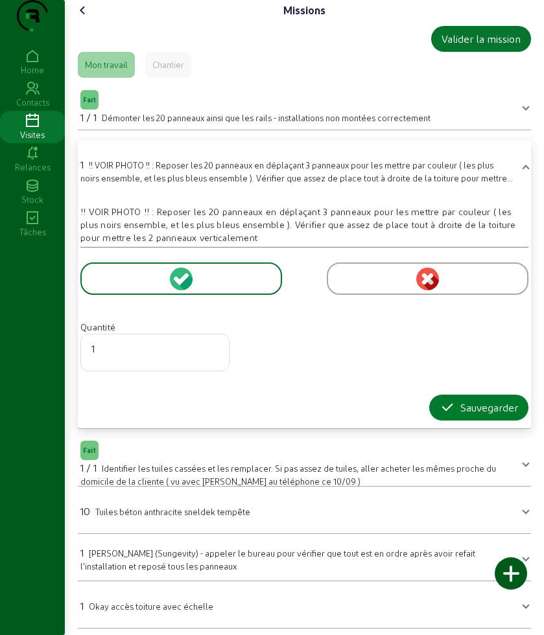
click at [448, 416] on icon "button" at bounding box center [448, 408] width 16 height 16
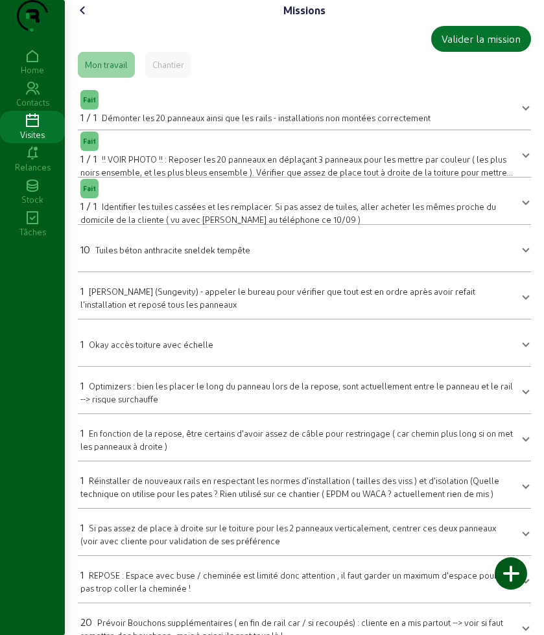
click at [88, 18] on icon at bounding box center [83, 11] width 16 height 16
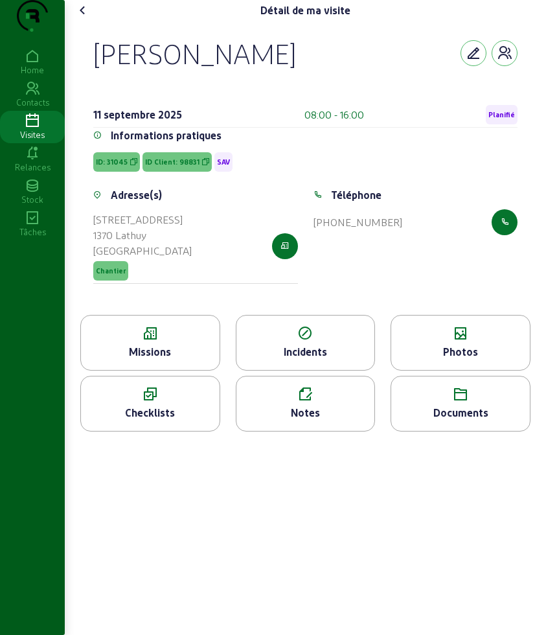
click at [459, 408] on div "Documents" at bounding box center [461, 404] width 140 height 56
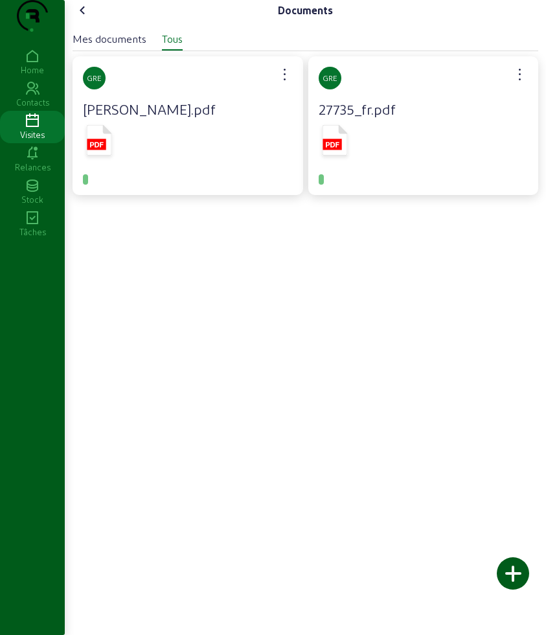
click at [72, 38] on div "Documents Mes documents Tous [PERSON_NAME].pdf GRE 27735_fr.pdf" at bounding box center [306, 108] width 482 height 216
click at [85, 18] on icon at bounding box center [83, 11] width 16 height 16
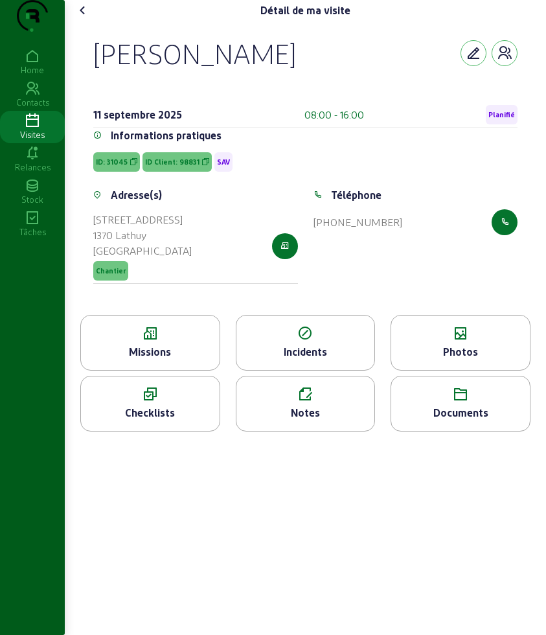
click at [453, 369] on div "Photos" at bounding box center [461, 343] width 140 height 56
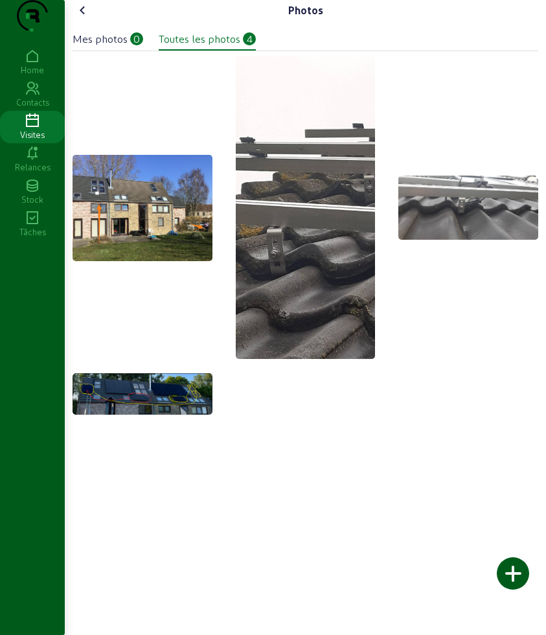
click at [510, 572] on div at bounding box center [513, 573] width 32 height 32
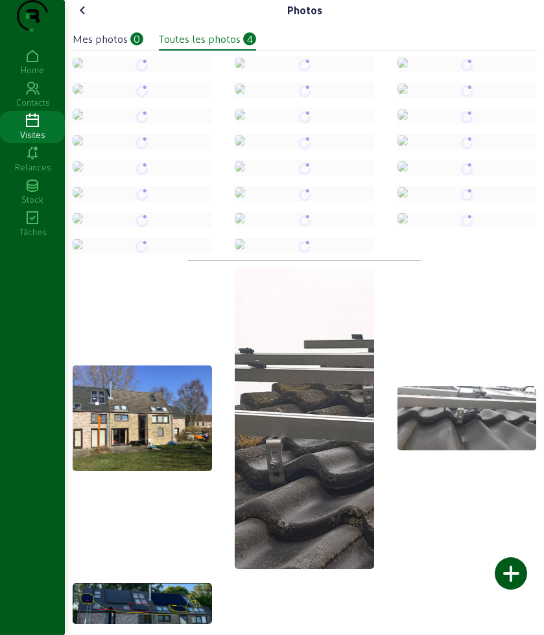
click at [86, 18] on icon at bounding box center [83, 11] width 16 height 16
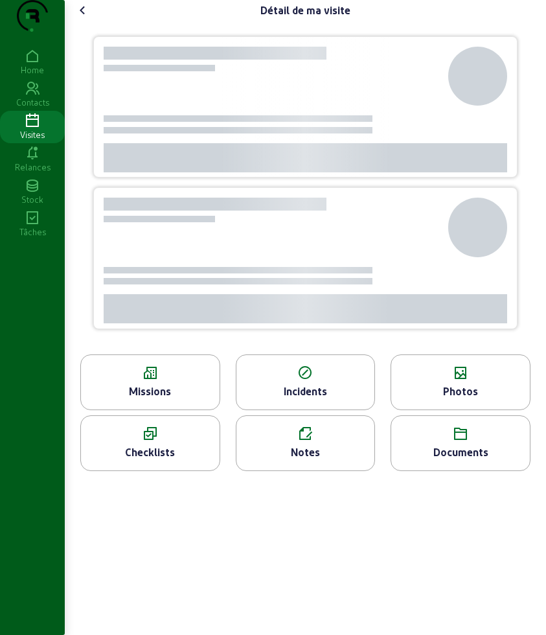
click at [82, 18] on icon at bounding box center [83, 11] width 16 height 16
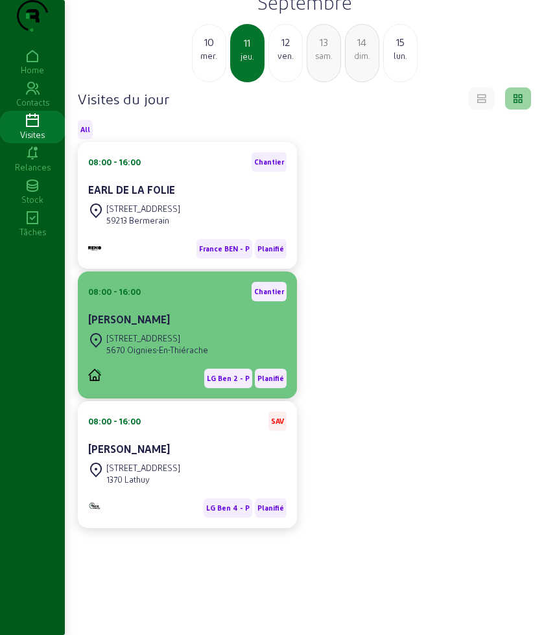
scroll to position [81, 0]
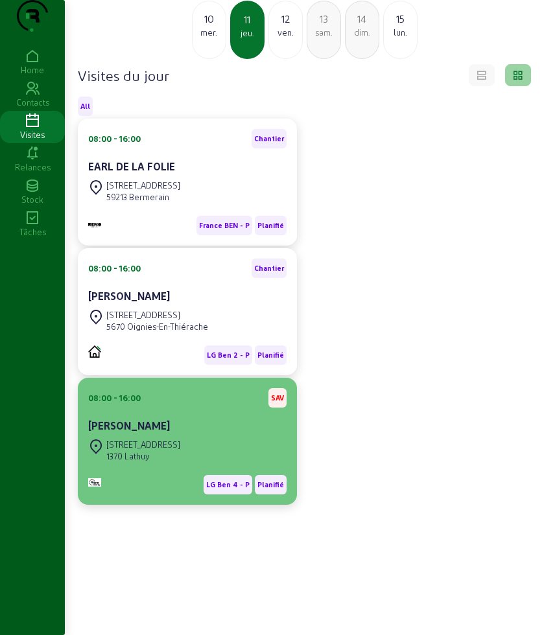
click at [173, 450] on div "[STREET_ADDRESS]" at bounding box center [143, 445] width 74 height 12
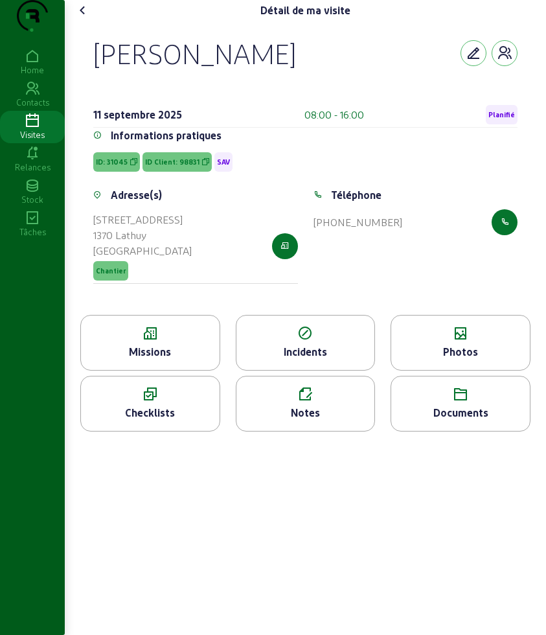
click at [303, 421] on div "Notes" at bounding box center [306, 413] width 139 height 16
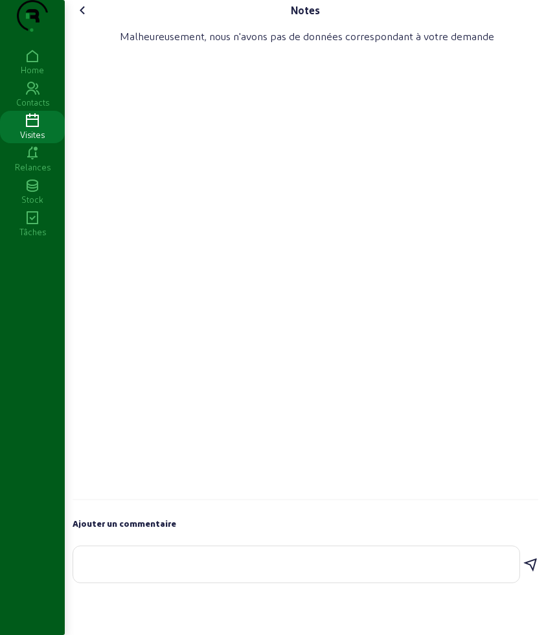
drag, startPoint x: 215, startPoint y: 566, endPoint x: 213, endPoint y: 582, distance: 16.3
click at [214, 567] on div "Ajouter un commentaire" at bounding box center [306, 550] width 466 height 69
click at [213, 570] on textarea at bounding box center [297, 562] width 426 height 16
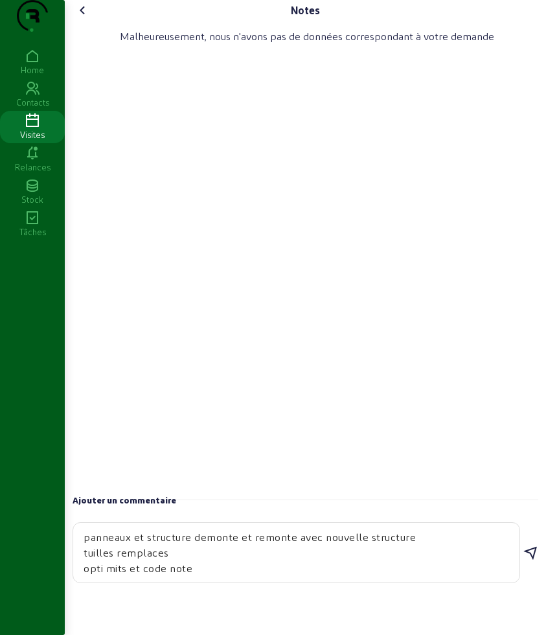
click at [423, 561] on textarea "panneaux et structure demonte et remonte avec nouvelle structure tuilles rempla…" at bounding box center [297, 553] width 426 height 47
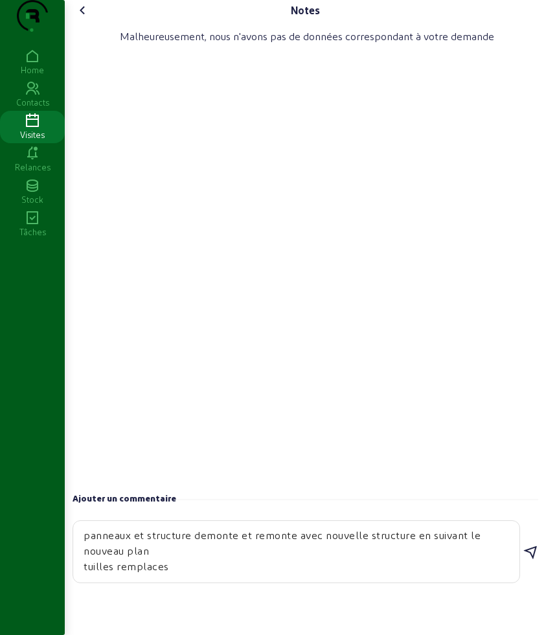
type textarea "panneaux et structure demonte et remonte avec nouvelle structure en suivant le …"
click at [532, 561] on icon at bounding box center [531, 553] width 16 height 16
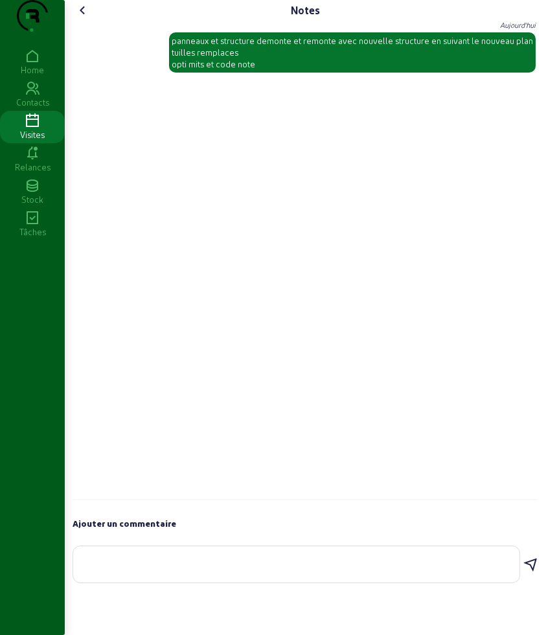
click at [81, 18] on icon at bounding box center [83, 11] width 16 height 16
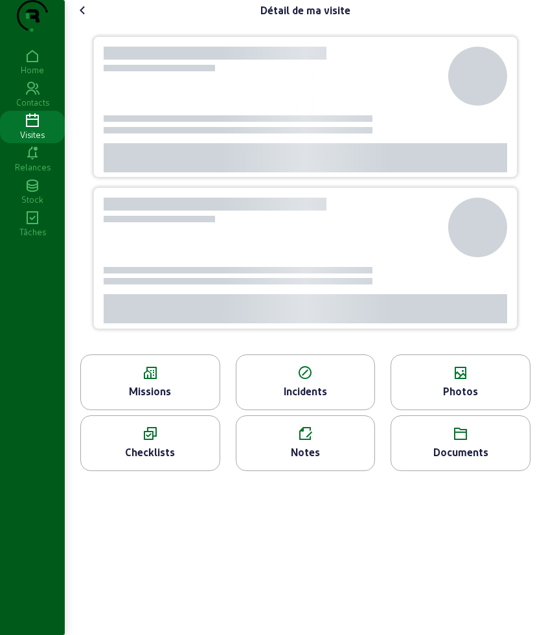
click at [447, 399] on div "Photos" at bounding box center [461, 392] width 139 height 16
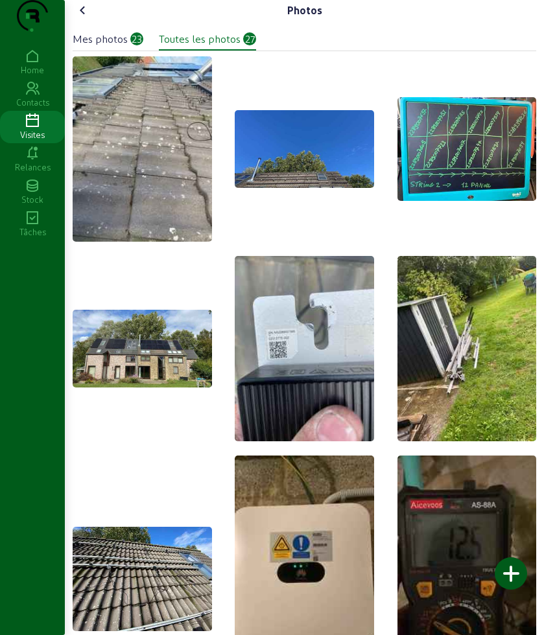
click at [113, 47] on div "Mes photos" at bounding box center [100, 39] width 55 height 16
click at [82, 18] on icon at bounding box center [83, 11] width 16 height 16
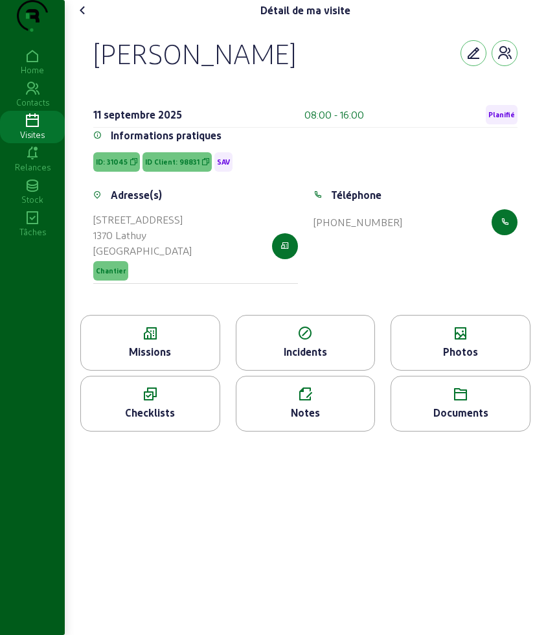
click at [82, 18] on icon at bounding box center [83, 11] width 16 height 16
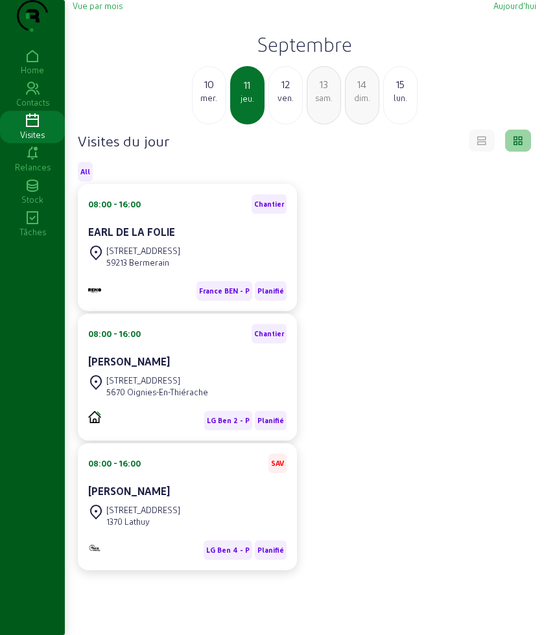
click at [291, 104] on div "ven." at bounding box center [285, 98] width 33 height 12
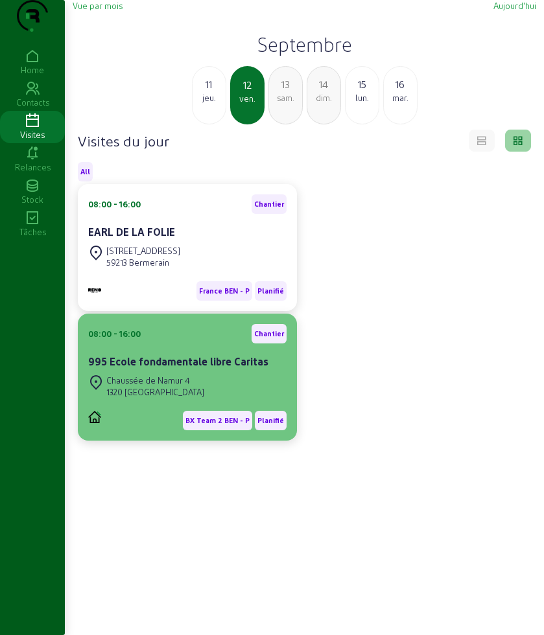
click at [198, 401] on div "Chaussée de Namur 4 1320 [GEOGRAPHIC_DATA]" at bounding box center [187, 386] width 198 height 29
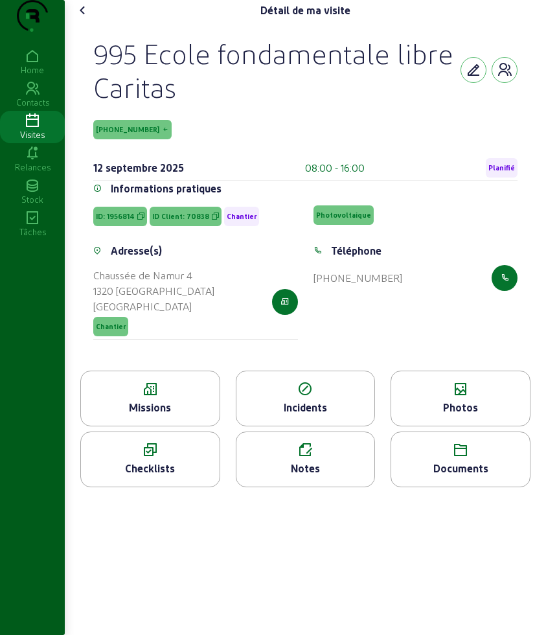
click at [78, 21] on cam-font-icon at bounding box center [83, 10] width 21 height 21
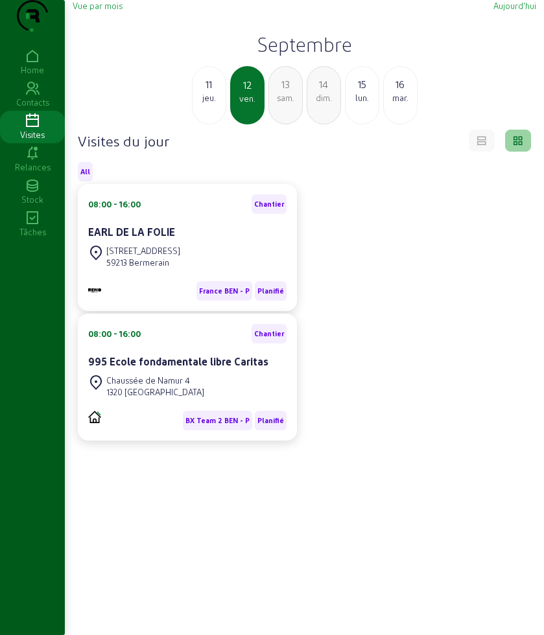
click at [277, 92] on div "13" at bounding box center [285, 84] width 33 height 16
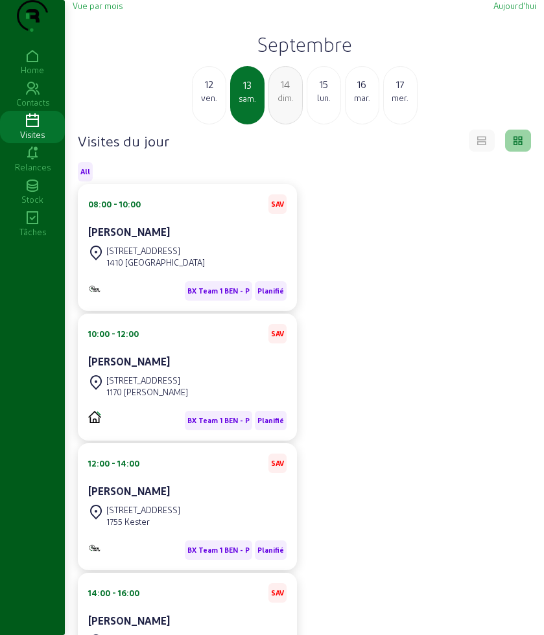
click at [193, 240] on div "[PERSON_NAME]" at bounding box center [187, 232] width 198 height 16
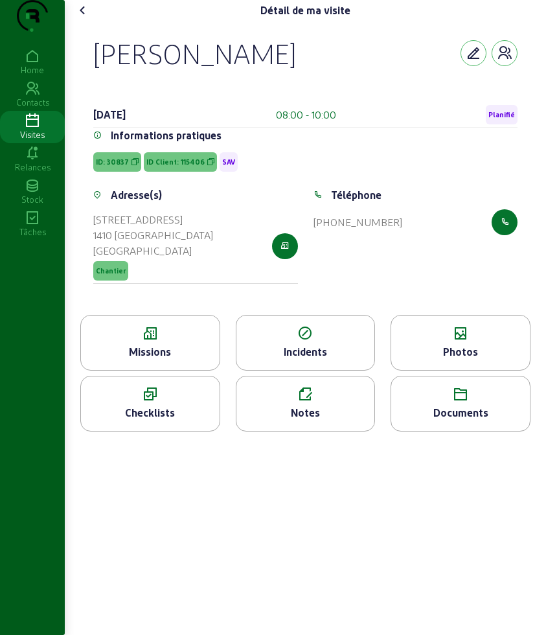
drag, startPoint x: 82, startPoint y: 82, endPoint x: 344, endPoint y: 86, distance: 262.6
click at [344, 86] on div "[PERSON_NAME] [DATE] 08:00 - 10:00 Planifié Informations pratiques ID: 30837 ID…" at bounding box center [306, 168] width 456 height 294
copy div "[PERSON_NAME]"
click at [484, 360] on div "Photos" at bounding box center [461, 352] width 139 height 16
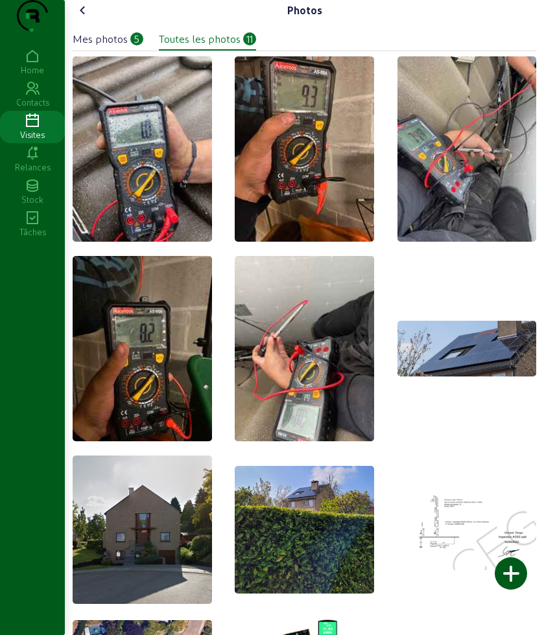
click at [88, 18] on icon at bounding box center [83, 11] width 16 height 16
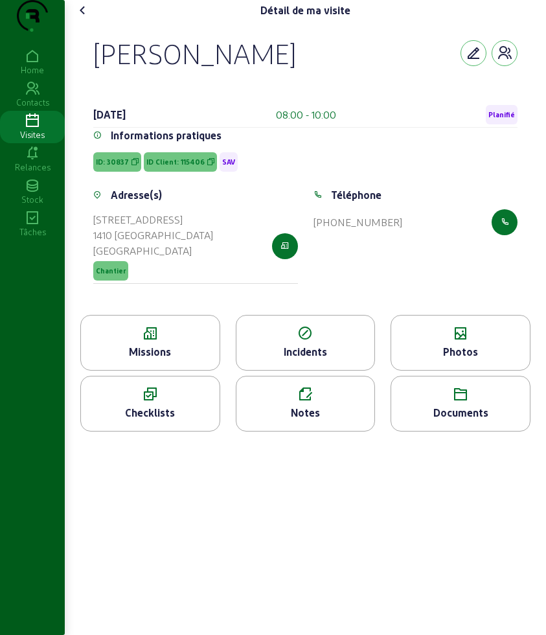
click at [176, 360] on div "Missions" at bounding box center [150, 352] width 139 height 16
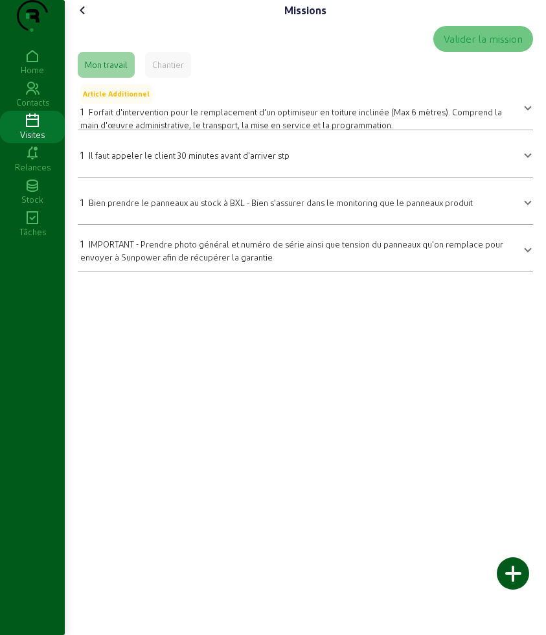
click at [89, 18] on icon at bounding box center [83, 11] width 16 height 16
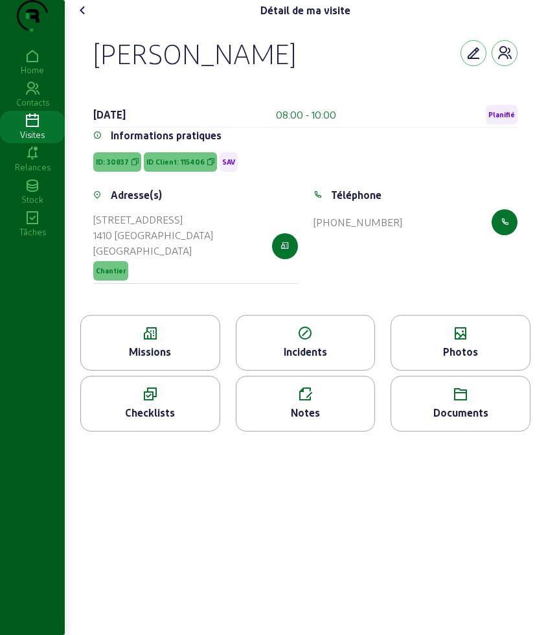
click at [441, 315] on div "[PERSON_NAME] [DATE] 08:00 - 10:00 Planifié Informations pratiques ID: 30837 ID…" at bounding box center [306, 168] width 456 height 294
click at [441, 342] on icon at bounding box center [461, 334] width 139 height 16
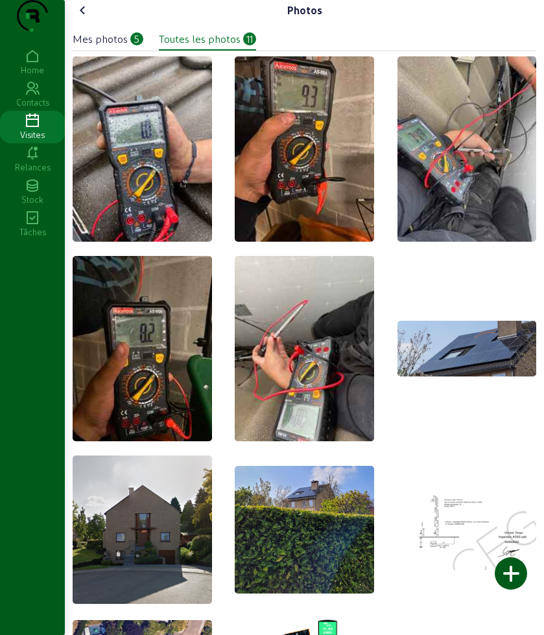
click at [78, 18] on icon at bounding box center [83, 11] width 16 height 16
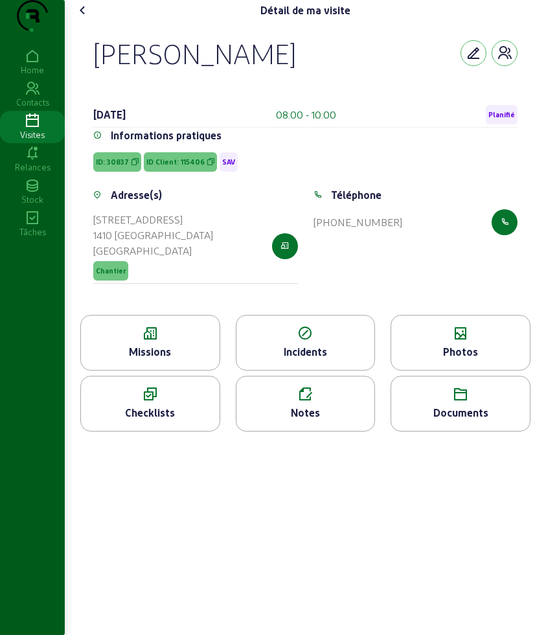
click at [82, 18] on icon at bounding box center [83, 11] width 16 height 16
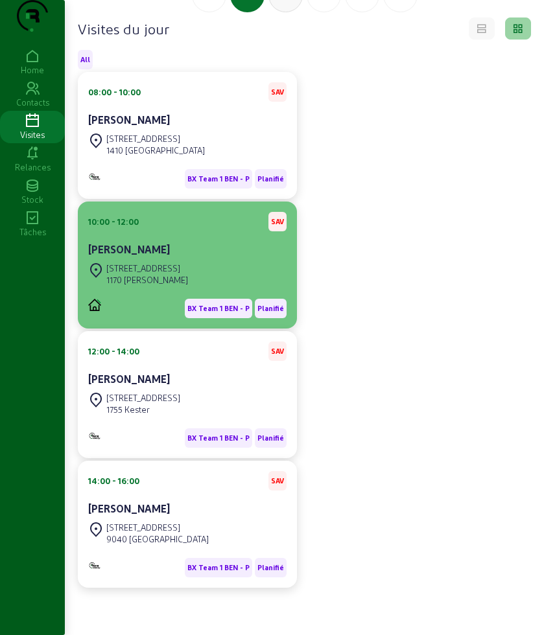
scroll to position [138, 0]
click at [188, 266] on div "[STREET_ADDRESS]" at bounding box center [147, 269] width 82 height 12
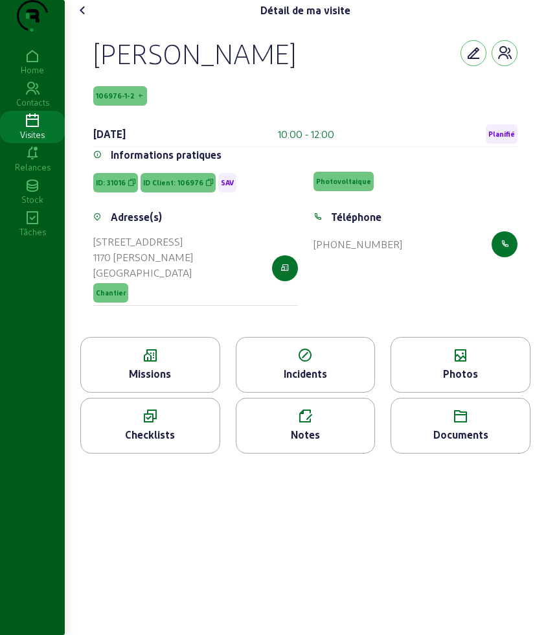
click at [165, 364] on icon at bounding box center [150, 356] width 139 height 16
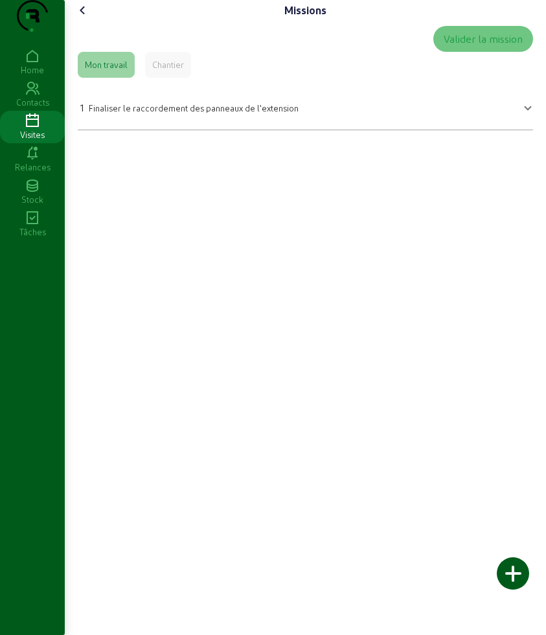
click at [86, 18] on icon at bounding box center [83, 11] width 16 height 16
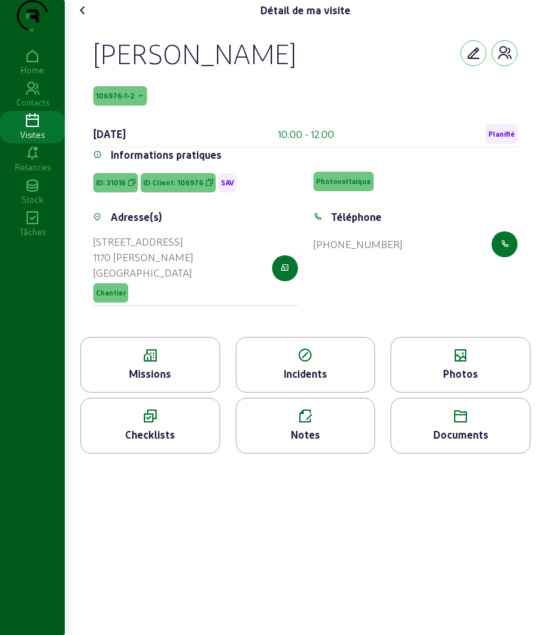
click at [465, 382] on div "Photos" at bounding box center [461, 374] width 139 height 16
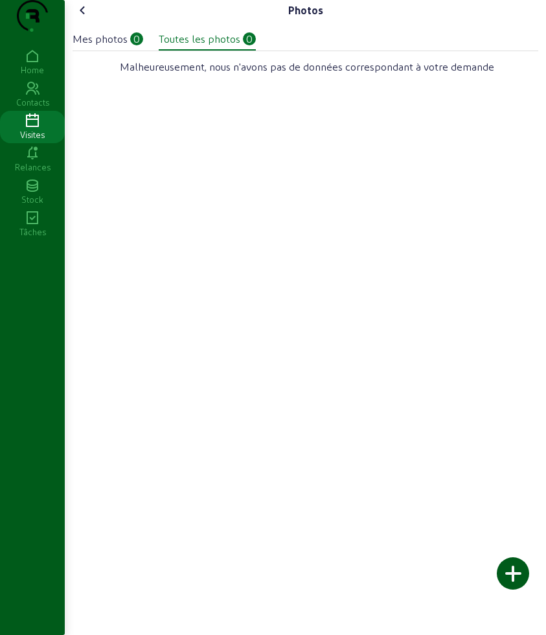
click at [87, 18] on icon at bounding box center [83, 11] width 16 height 16
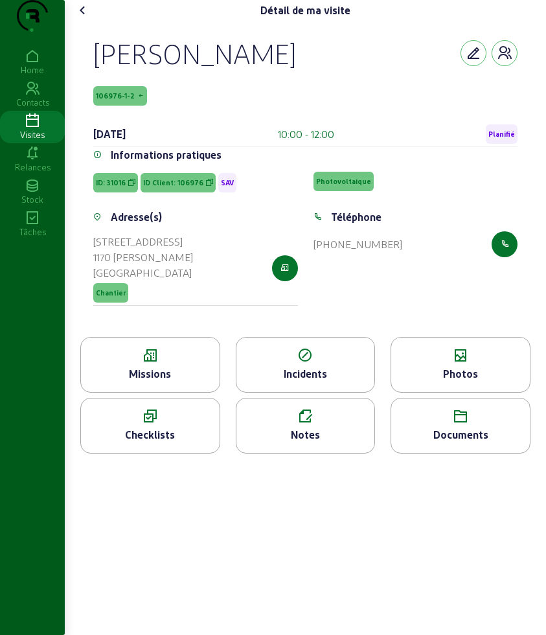
drag, startPoint x: 84, startPoint y: 30, endPoint x: 81, endPoint y: 38, distance: 7.8
click at [81, 21] on cam-font-icon at bounding box center [83, 10] width 21 height 21
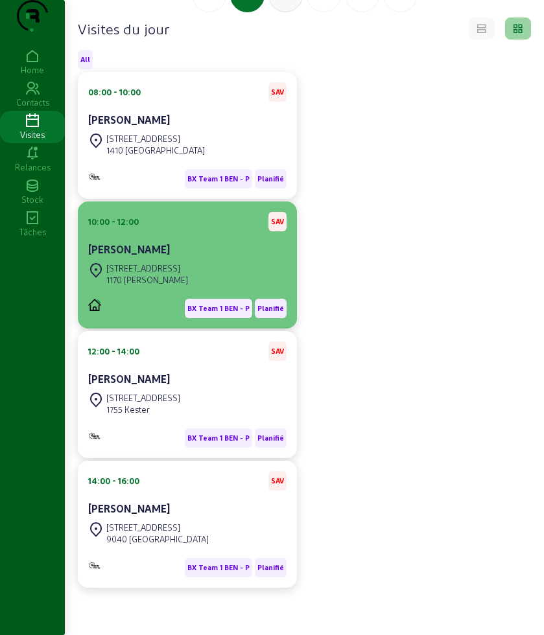
scroll to position [138, 0]
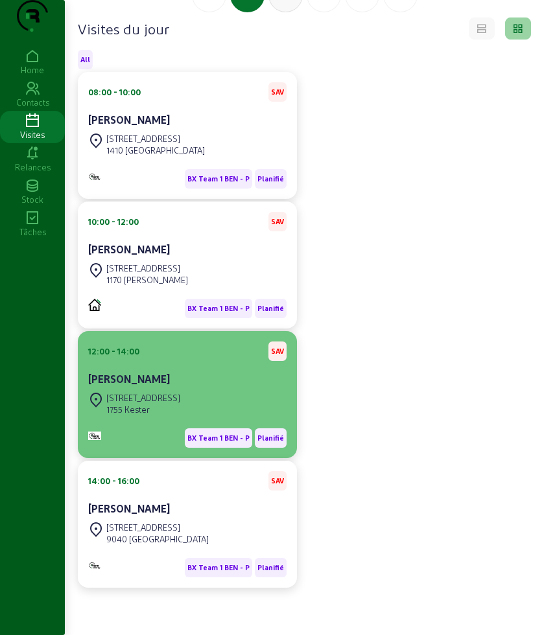
click at [198, 377] on div "[PERSON_NAME]" at bounding box center [187, 379] width 198 height 16
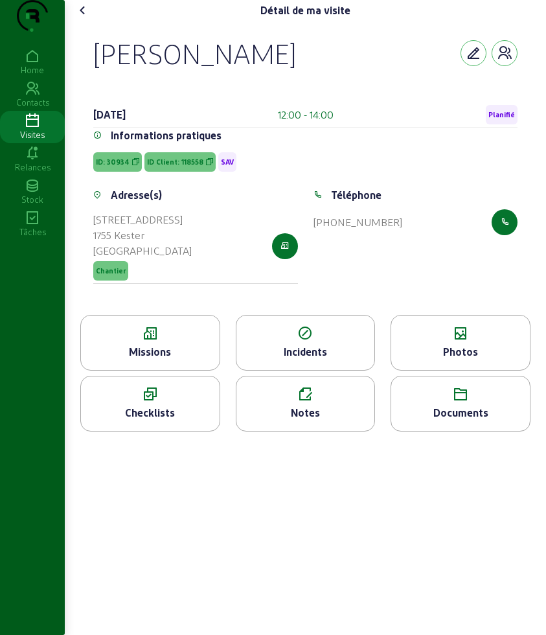
click at [450, 342] on icon at bounding box center [461, 334] width 139 height 16
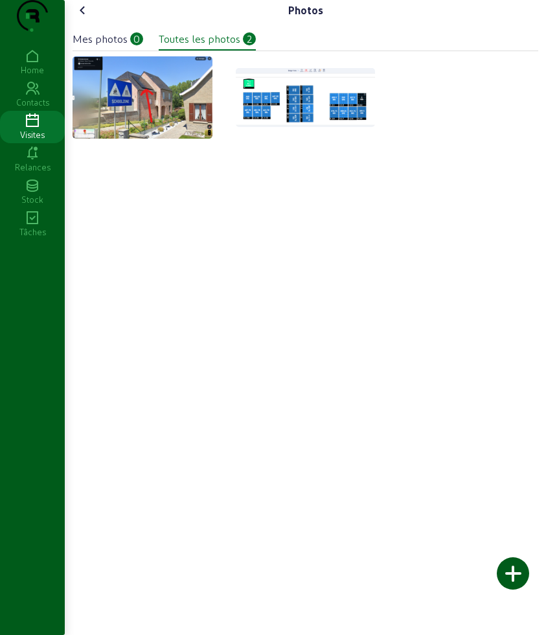
click at [90, 18] on icon at bounding box center [83, 11] width 16 height 16
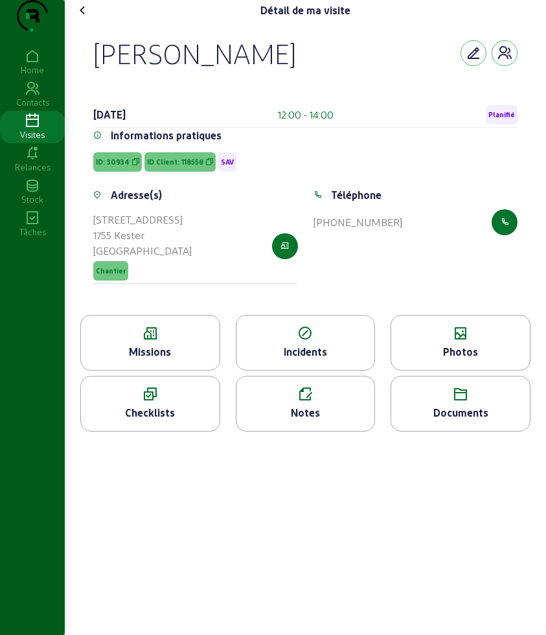
click at [83, 18] on icon at bounding box center [83, 11] width 16 height 16
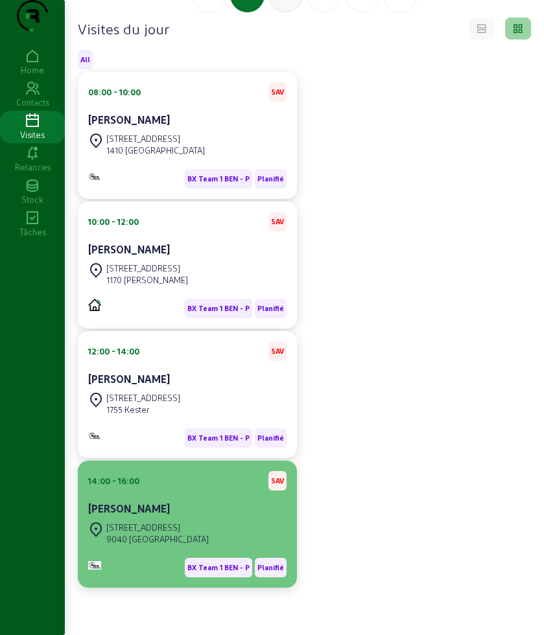
scroll to position [138, 0]
click at [179, 498] on div "14:00 - 16:00 SAV [PERSON_NAME]" at bounding box center [187, 495] width 198 height 48
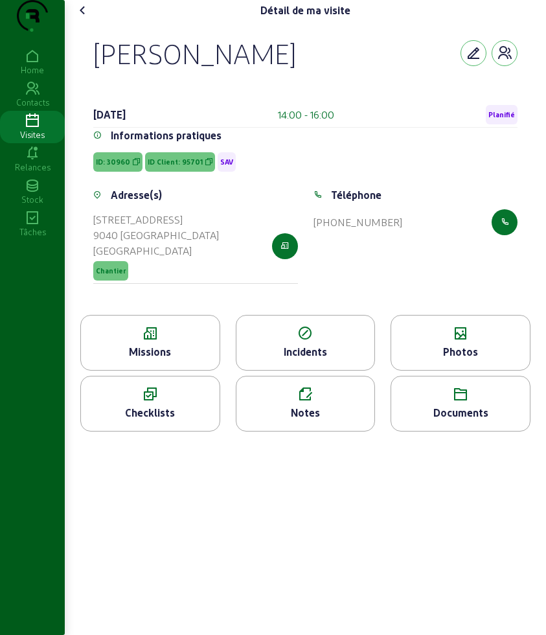
click at [469, 404] on div "Documents" at bounding box center [461, 404] width 140 height 56
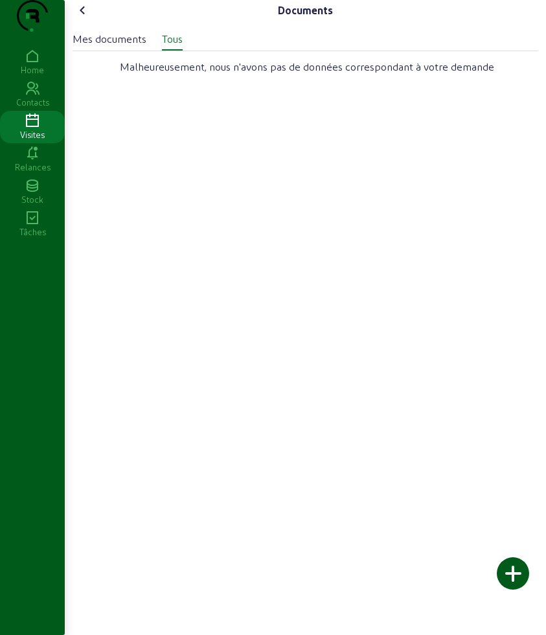
click at [82, 18] on icon at bounding box center [83, 11] width 16 height 16
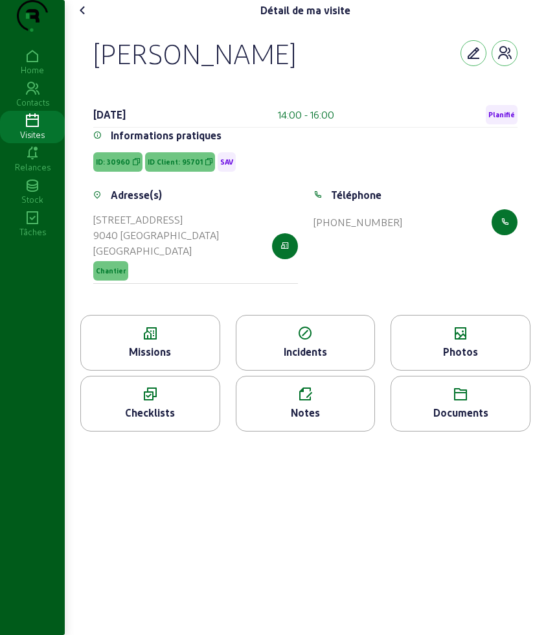
click at [455, 371] on div "Photos" at bounding box center [461, 343] width 140 height 56
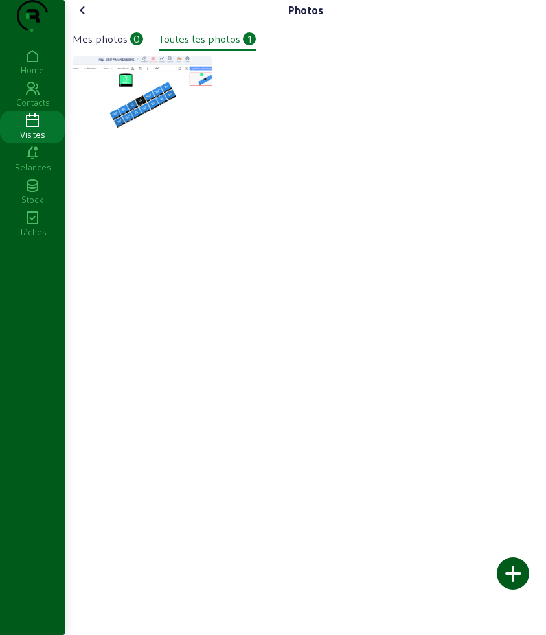
click at [89, 18] on icon at bounding box center [83, 11] width 16 height 16
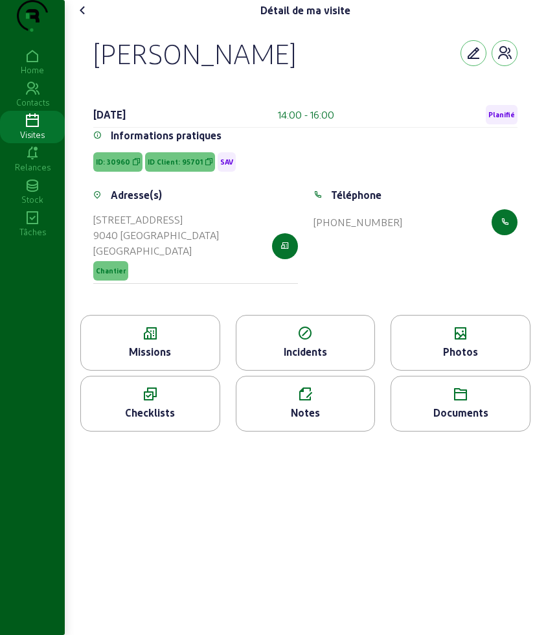
click at [89, 18] on icon at bounding box center [83, 11] width 16 height 16
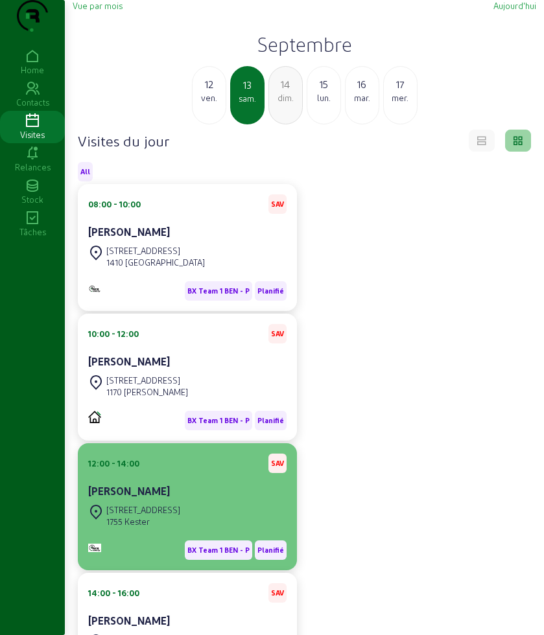
click at [187, 499] on div "[PERSON_NAME]" at bounding box center [187, 492] width 198 height 16
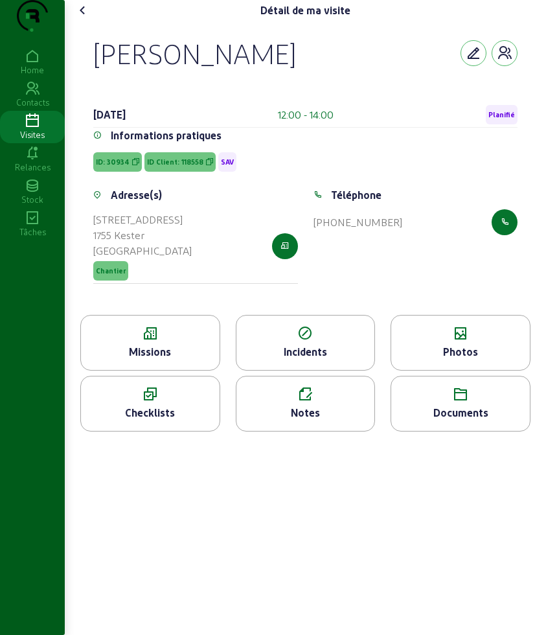
click at [89, 18] on icon at bounding box center [83, 11] width 16 height 16
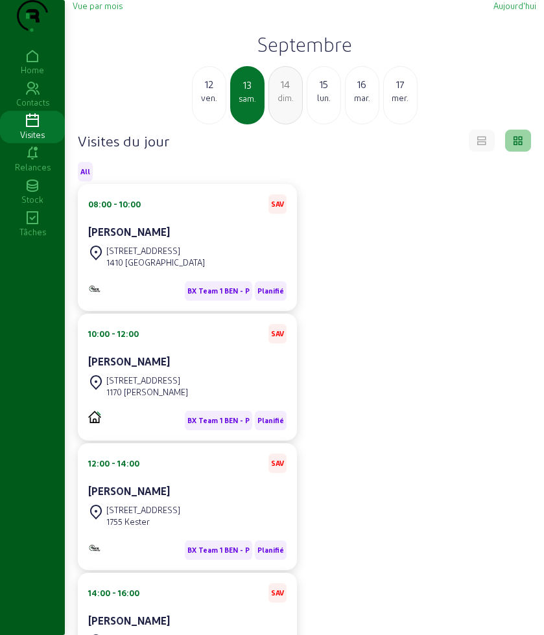
click at [331, 92] on div "15" at bounding box center [323, 84] width 33 height 16
